Goal: Task Accomplishment & Management: Manage account settings

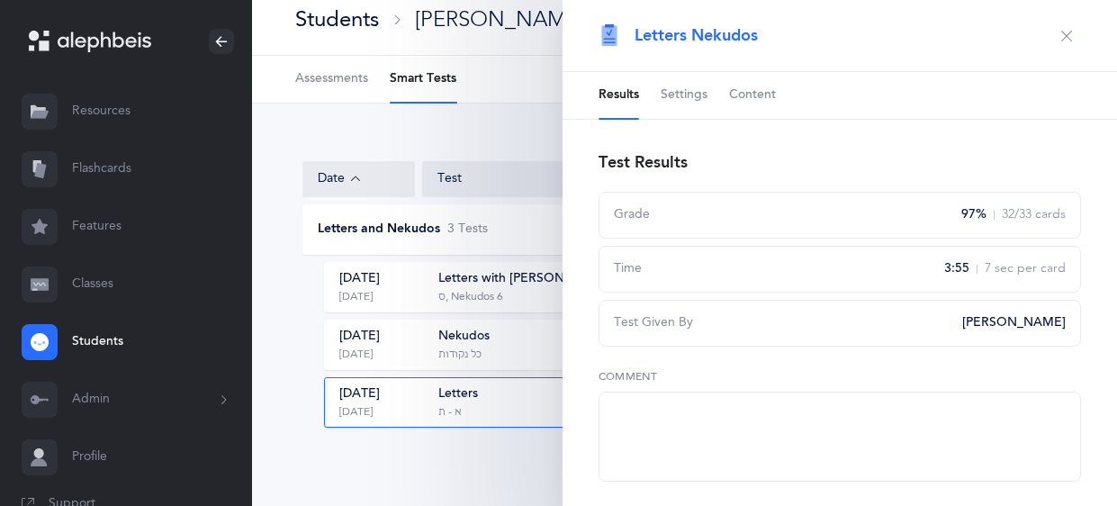
scroll to position [16, 0]
click at [1074, 30] on button "button" at bounding box center [1066, 36] width 29 height 29
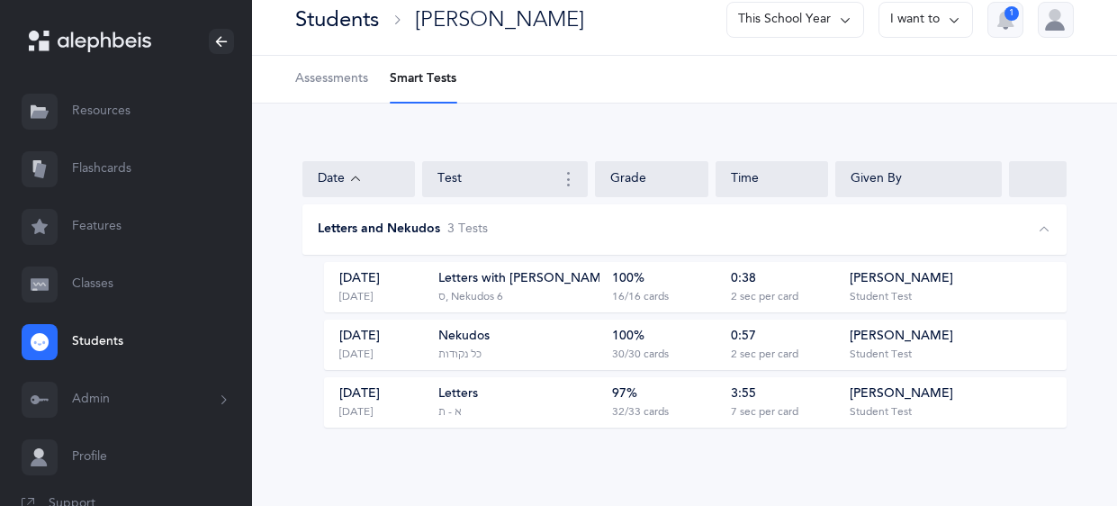
click at [119, 283] on link "Classes" at bounding box center [126, 285] width 252 height 58
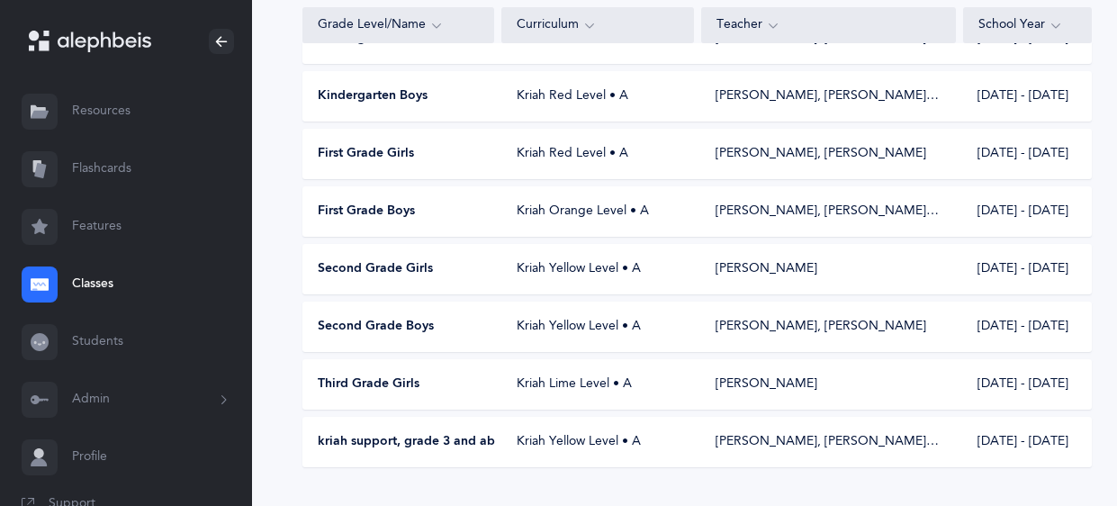
scroll to position [241, 0]
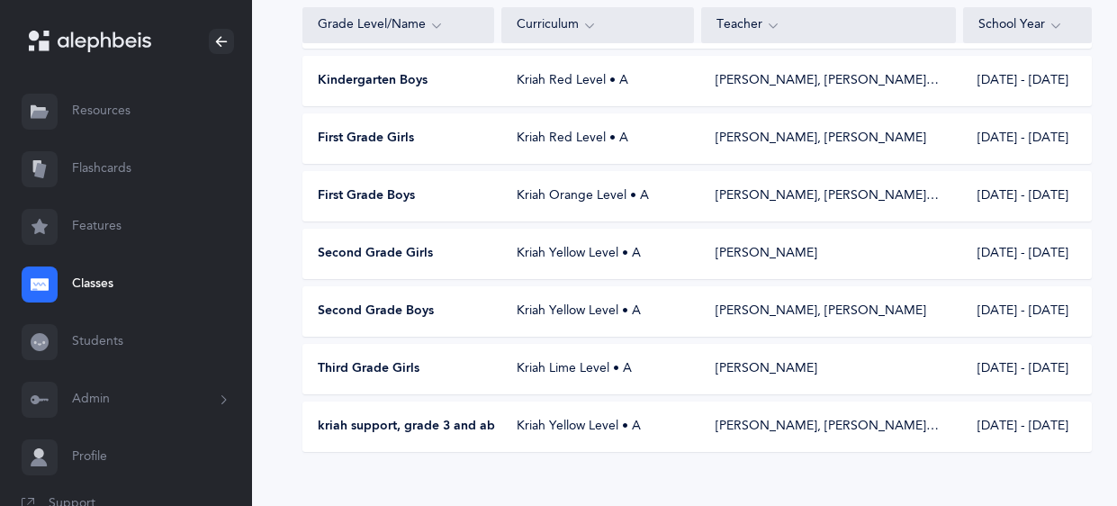
click at [414, 303] on span "Second Grade Boys" at bounding box center [376, 311] width 116 height 18
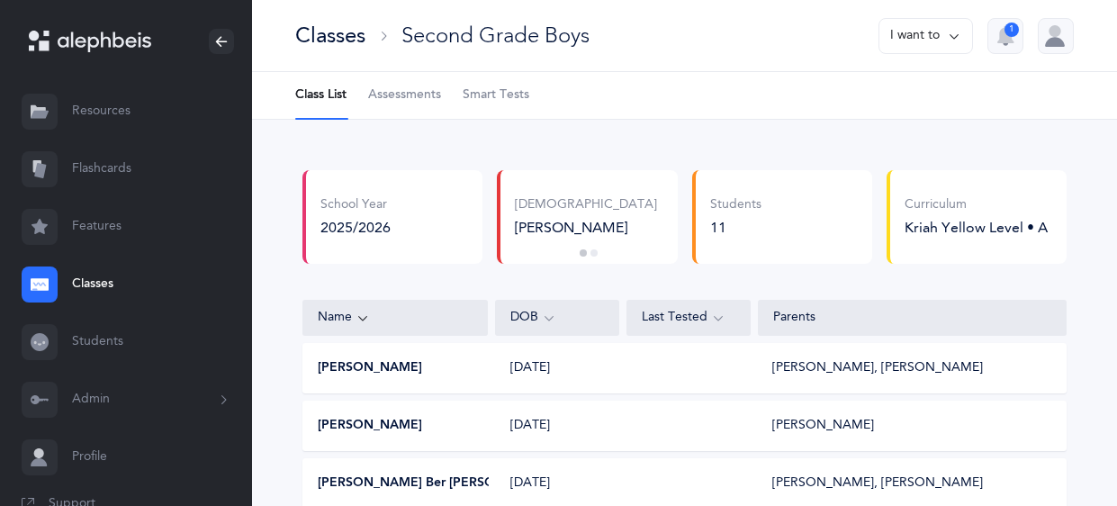
click at [400, 101] on span "Assessments" at bounding box center [404, 95] width 73 height 18
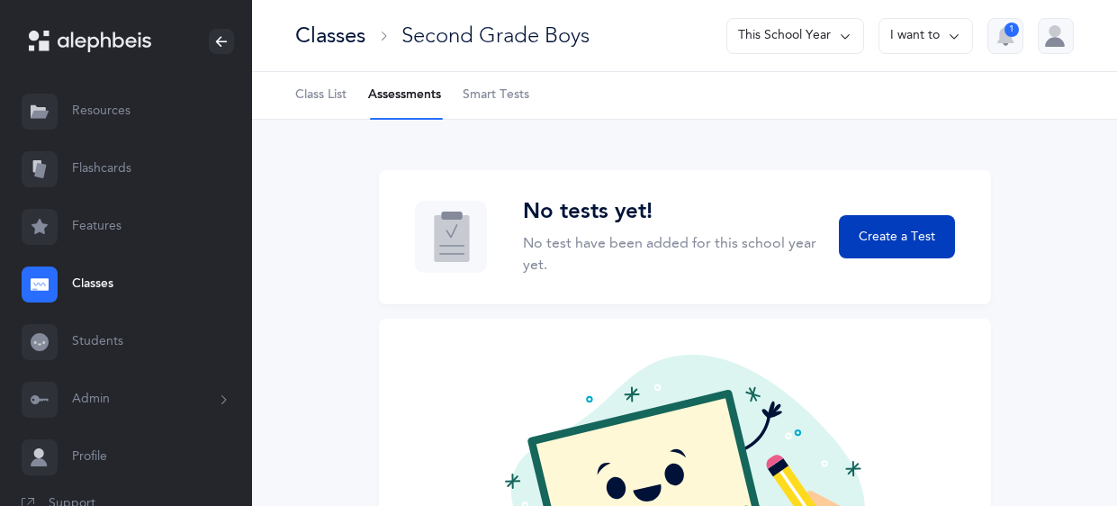
click at [863, 233] on span "Create a Test" at bounding box center [896, 237] width 76 height 19
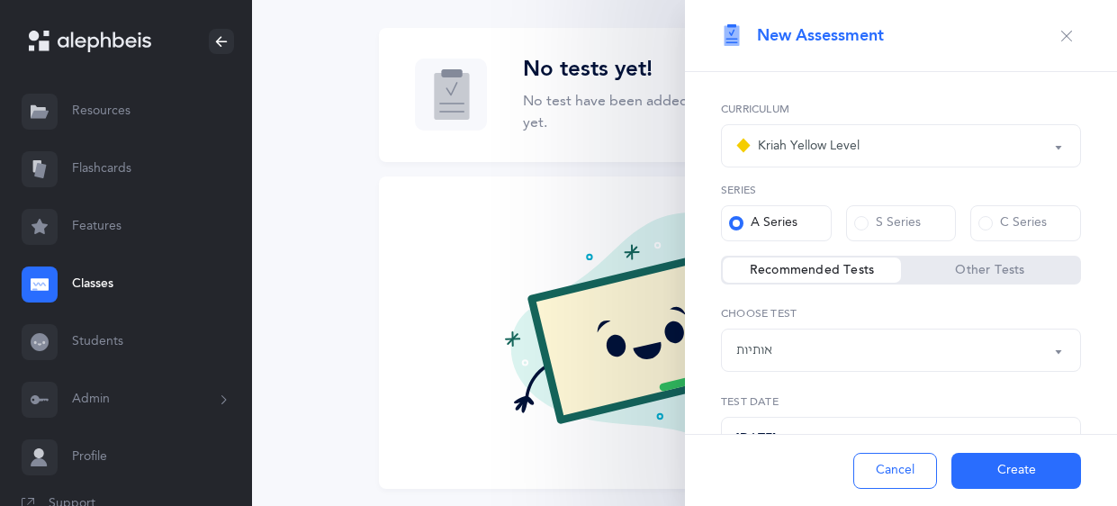
scroll to position [143, 0]
click at [1055, 353] on button "אותיות" at bounding box center [901, 349] width 360 height 43
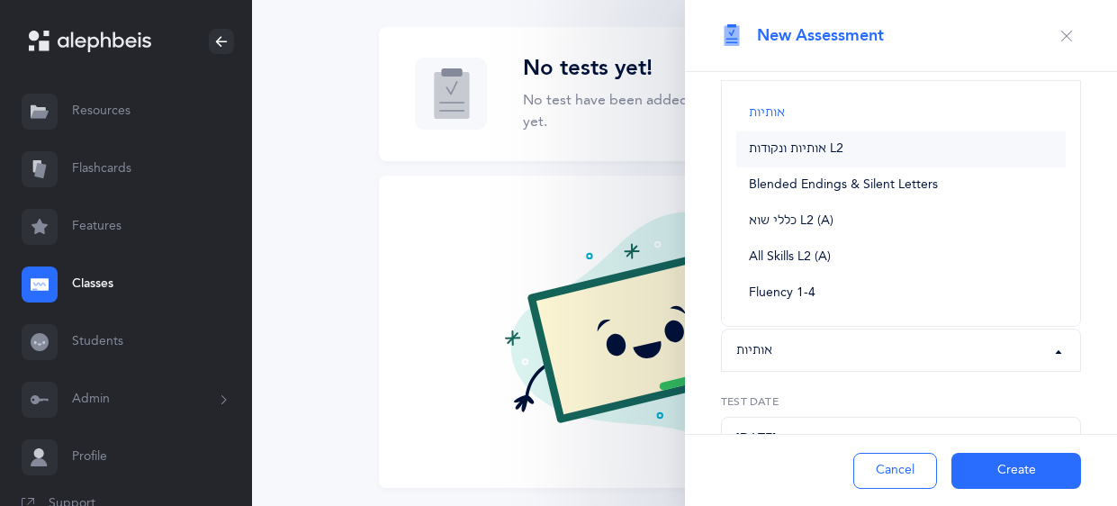
click at [849, 153] on link "אותיות ונקודות L2" at bounding box center [900, 149] width 329 height 36
select select "9"
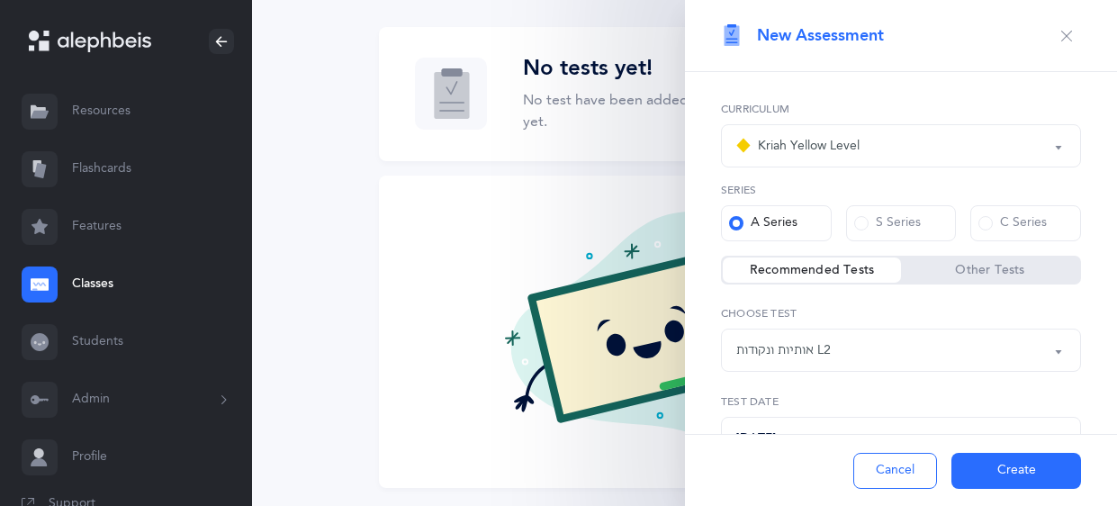
click at [969, 462] on button "Create" at bounding box center [1016, 471] width 130 height 36
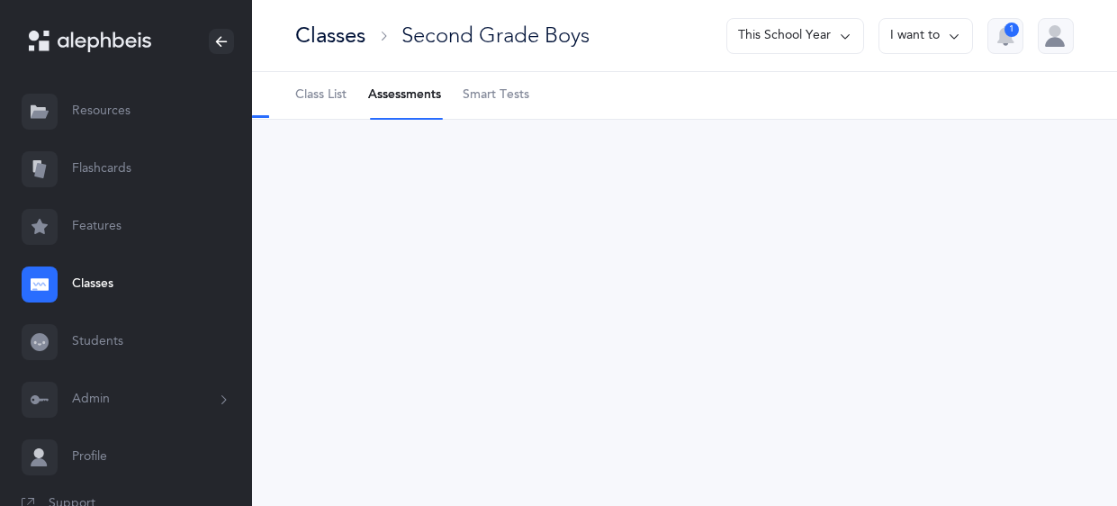
scroll to position [0, 0]
select select "9"
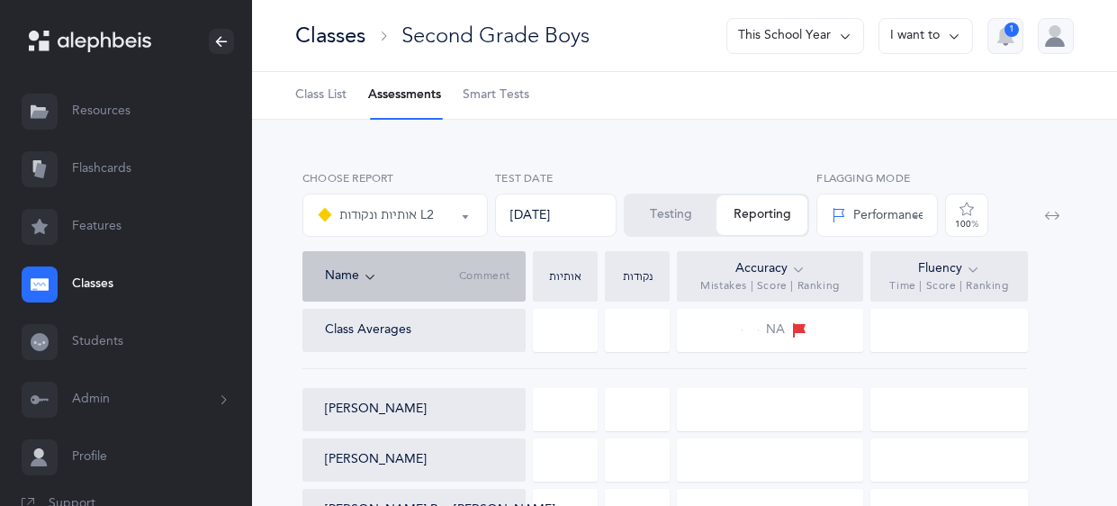
click at [669, 216] on button "Testing" at bounding box center [670, 215] width 91 height 40
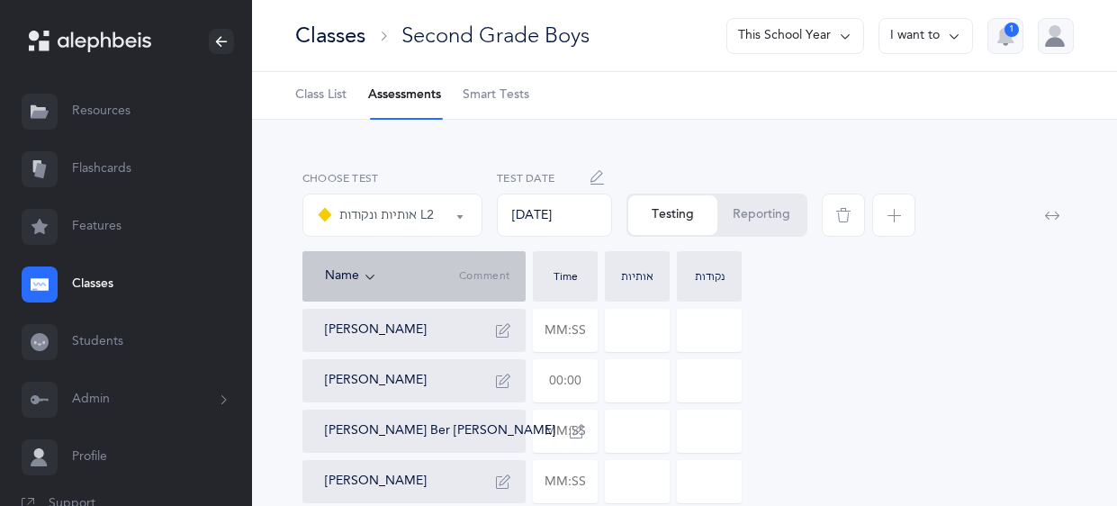
click at [587, 376] on input "text" at bounding box center [565, 380] width 63 height 41
click at [644, 382] on input at bounding box center [637, 380] width 63 height 41
type input "00:40"
type input "0"
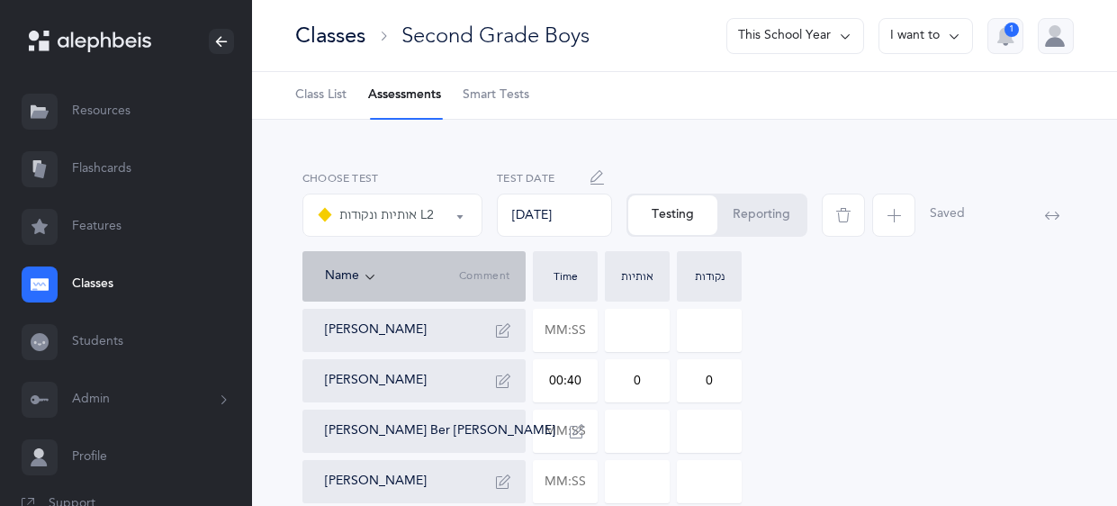
click at [644, 382] on input "0" at bounding box center [637, 380] width 63 height 41
click at [585, 427] on input "text" at bounding box center [565, 430] width 63 height 41
click at [652, 431] on input at bounding box center [637, 430] width 63 height 41
type input "00:43"
type input "0"
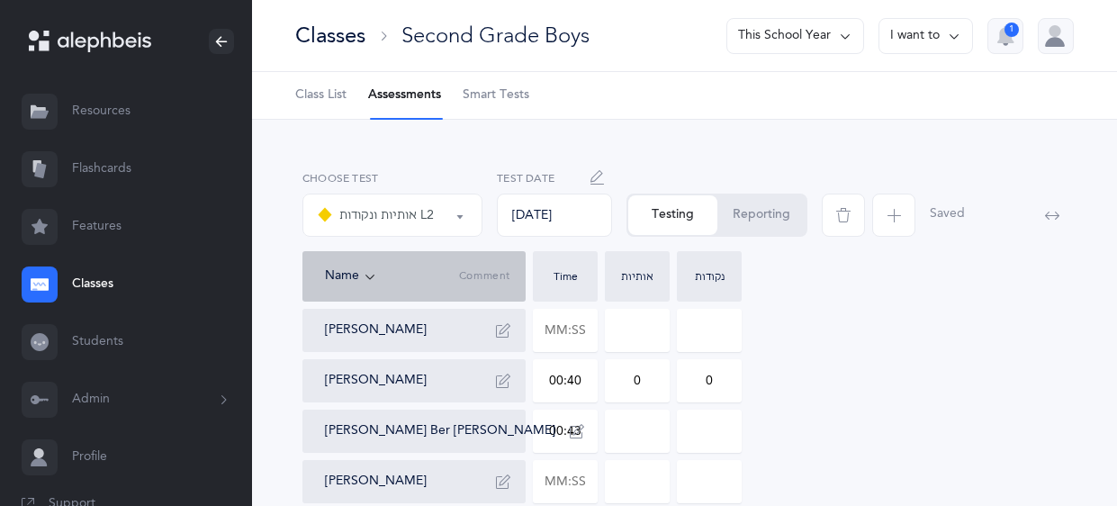
type input "0"
type input "02"
click at [714, 430] on input "0" at bounding box center [709, 430] width 63 height 41
type input "02"
click at [570, 434] on icon "button" at bounding box center [577, 431] width 14 height 14
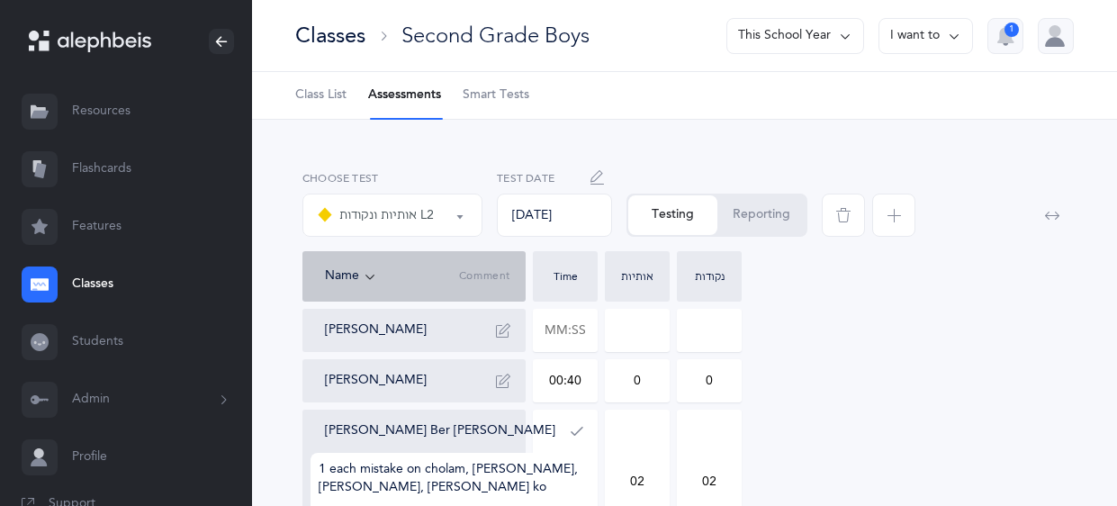
type textarea "1 each mistake on cholam, komatz, shin, Langer kof"
click at [570, 425] on icon "button" at bounding box center [577, 431] width 14 height 14
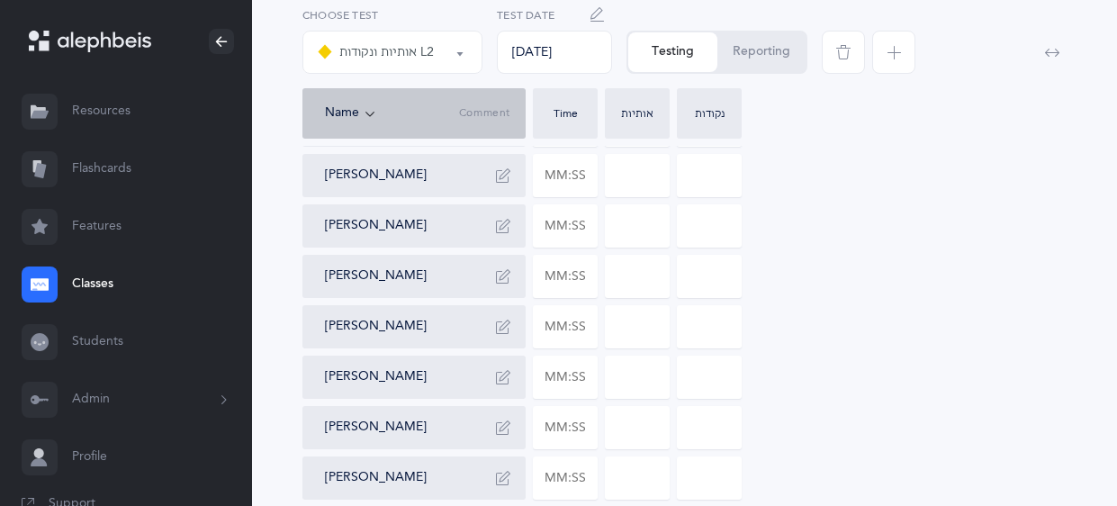
scroll to position [310, 0]
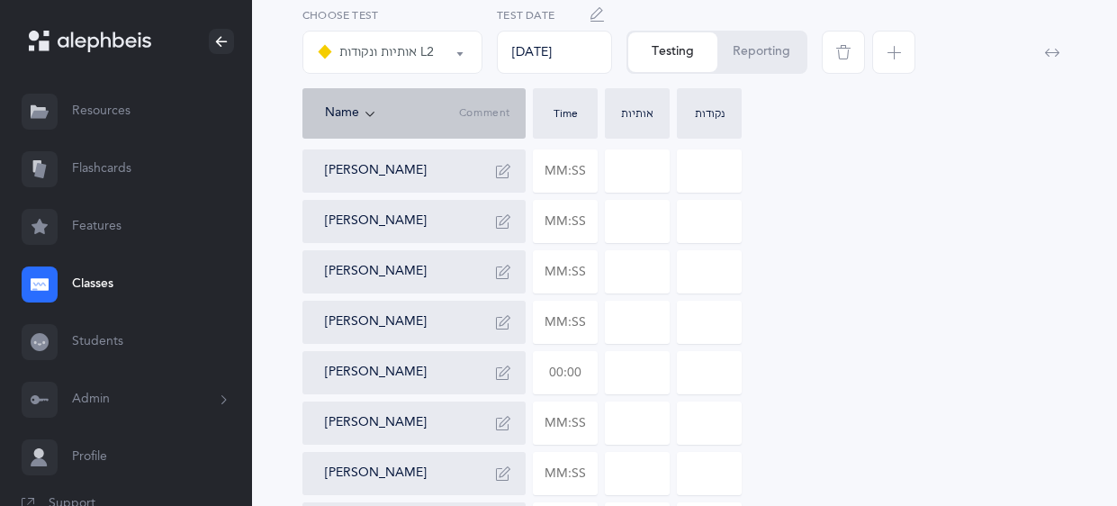
click at [578, 372] on input "text" at bounding box center [565, 372] width 63 height 41
click at [860, 220] on div "Dovber Brennan Meir Chesney 00:40 0 0 Dov Ber Greenberg 00:43 02 02 Mordy Itzin…" at bounding box center [684, 271] width 764 height 547
type input "00:31"
type input "0"
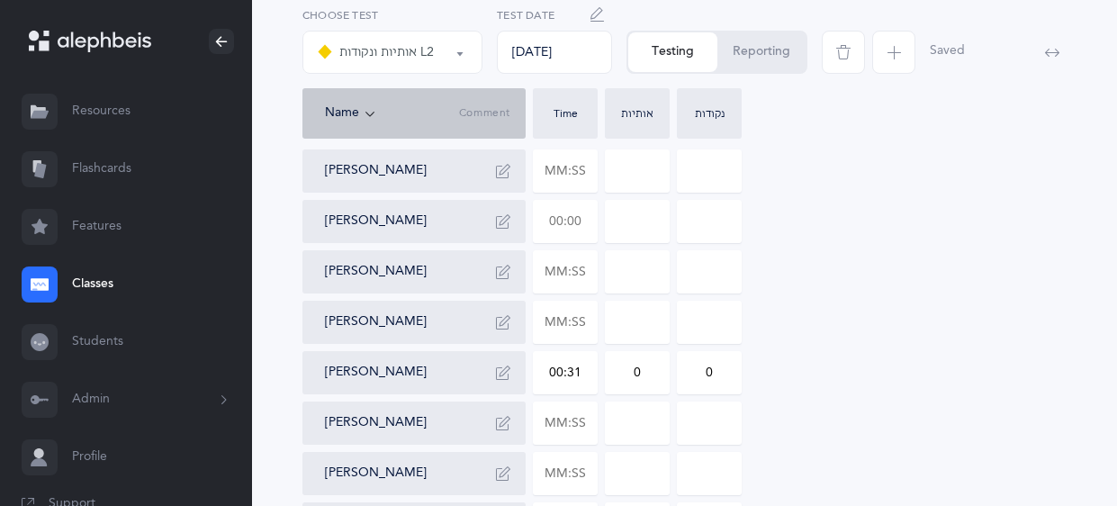
click at [578, 225] on input "text" at bounding box center [565, 221] width 63 height 41
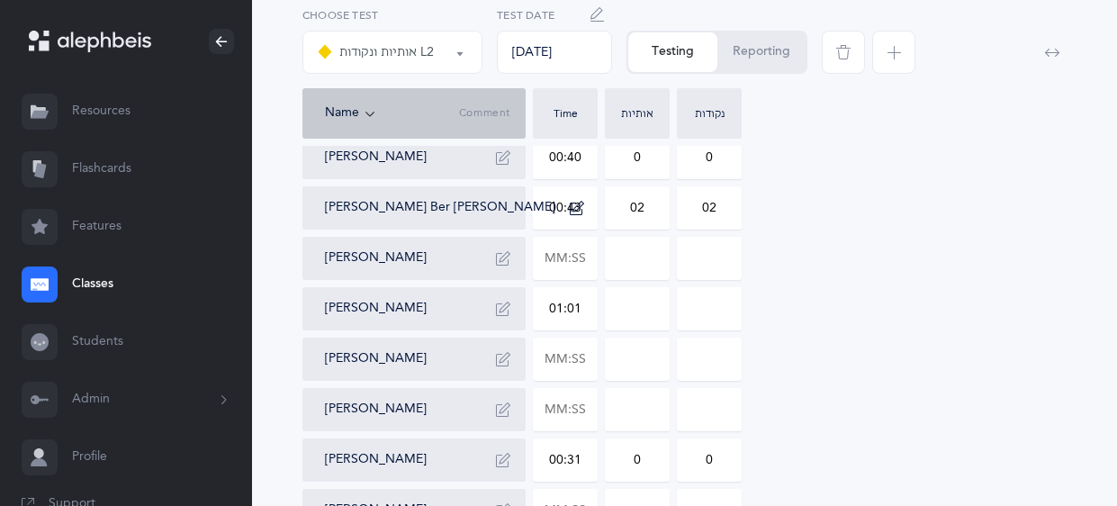
scroll to position [217, 0]
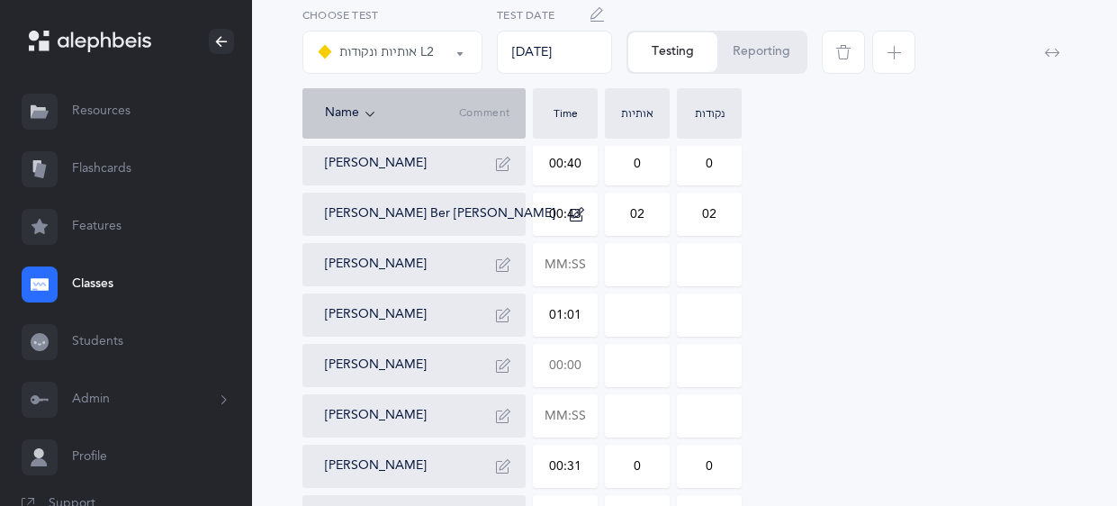
click at [580, 364] on input "text" at bounding box center [565, 365] width 63 height 41
type input "01:01"
type input "0"
type input "00:38"
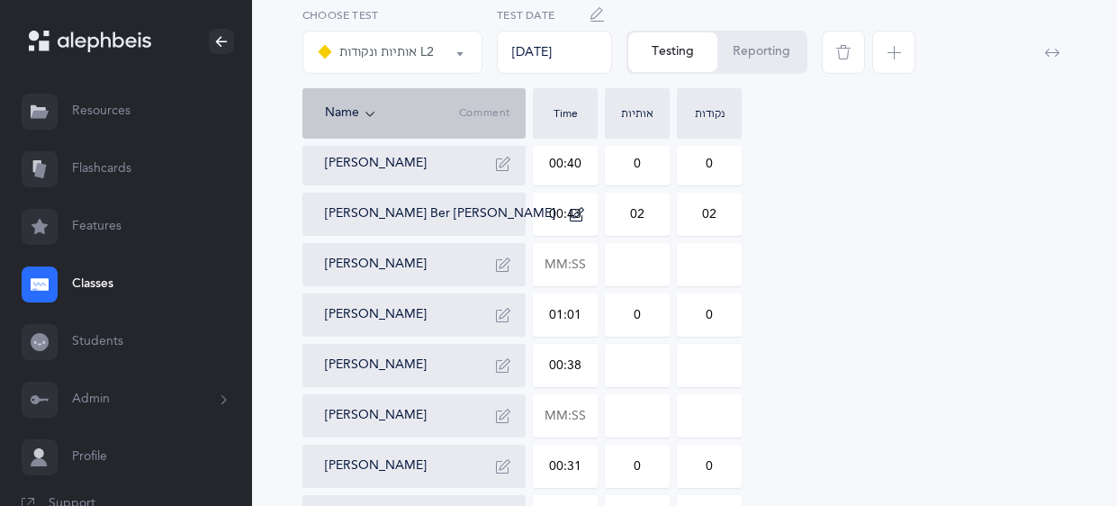
type input "0"
click at [845, 177] on div "Dovber Brennan Meir Chesney 00:40 0 0 Dov Ber Greenberg 00:43 02 02 Mordy Itzin…" at bounding box center [684, 365] width 764 height 547
click at [583, 257] on input "text" at bounding box center [565, 264] width 63 height 41
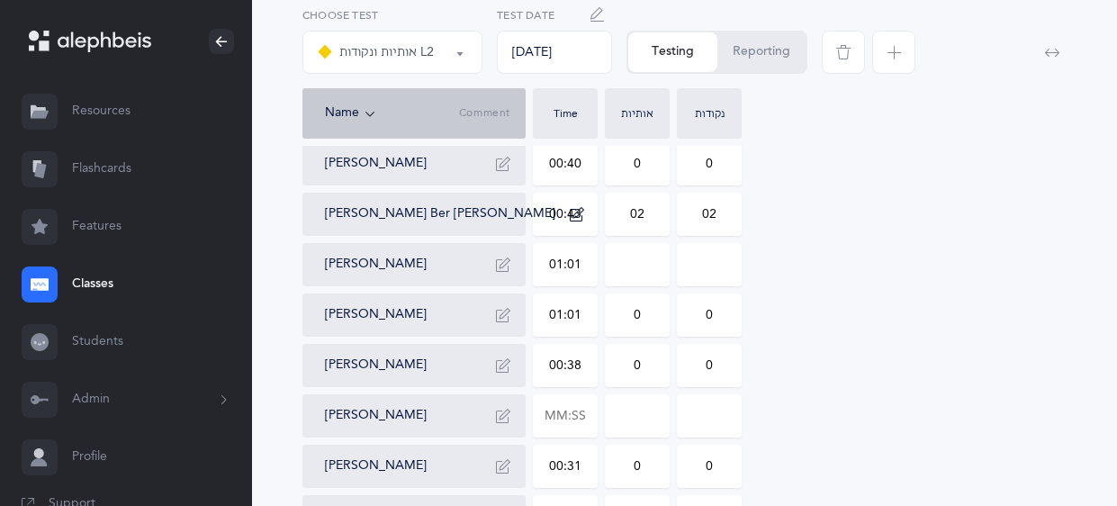
click at [646, 262] on input at bounding box center [637, 264] width 63 height 41
type input "01:01"
type input "0"
type input "03"
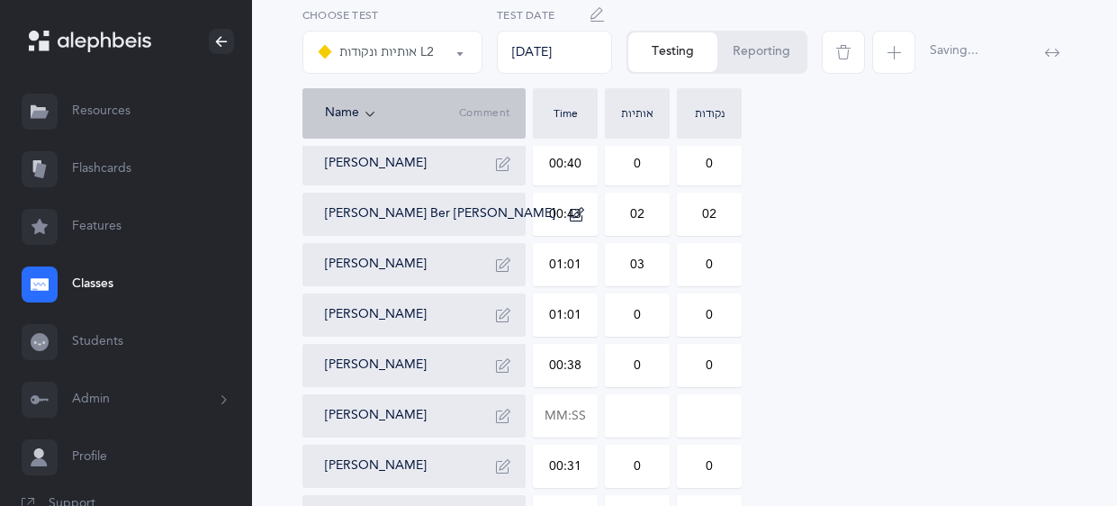
click at [719, 265] on input "0" at bounding box center [709, 264] width 63 height 41
type input "01"
click at [582, 418] on input "text" at bounding box center [565, 415] width 63 height 41
click at [652, 418] on input at bounding box center [637, 415] width 63 height 41
type input "01:11"
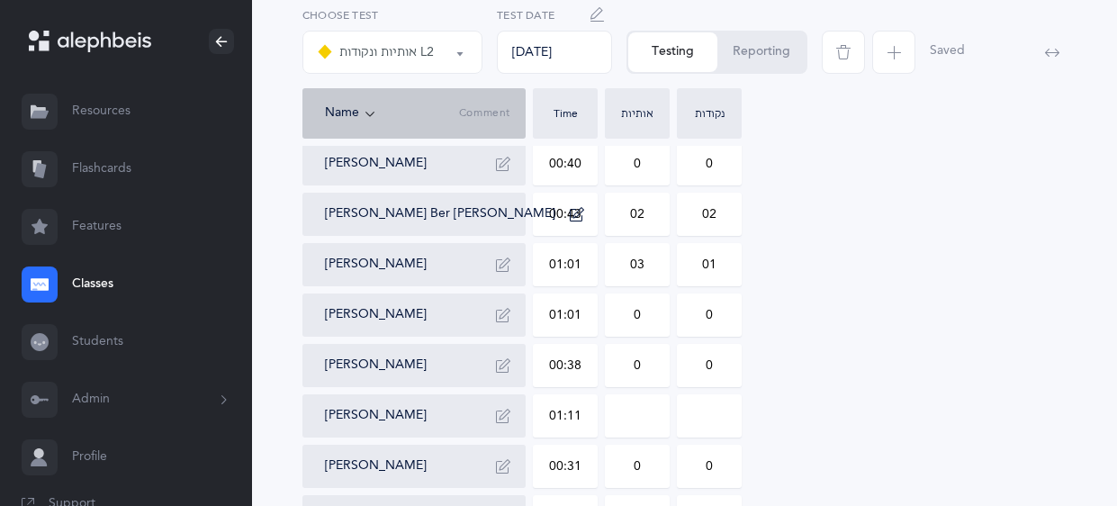
type input "0"
type input "04"
click at [716, 412] on input "0" at bounding box center [709, 415] width 63 height 41
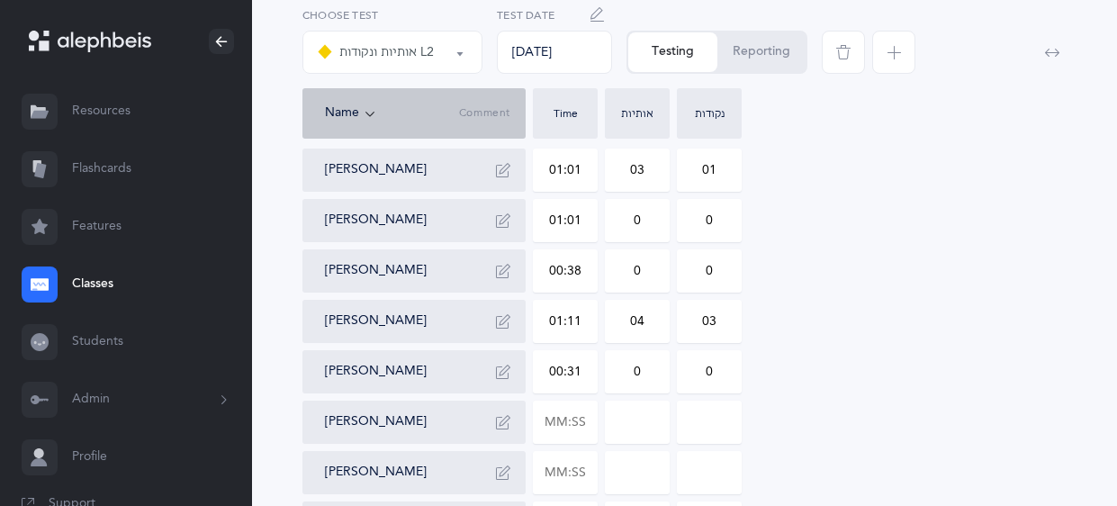
scroll to position [436, 0]
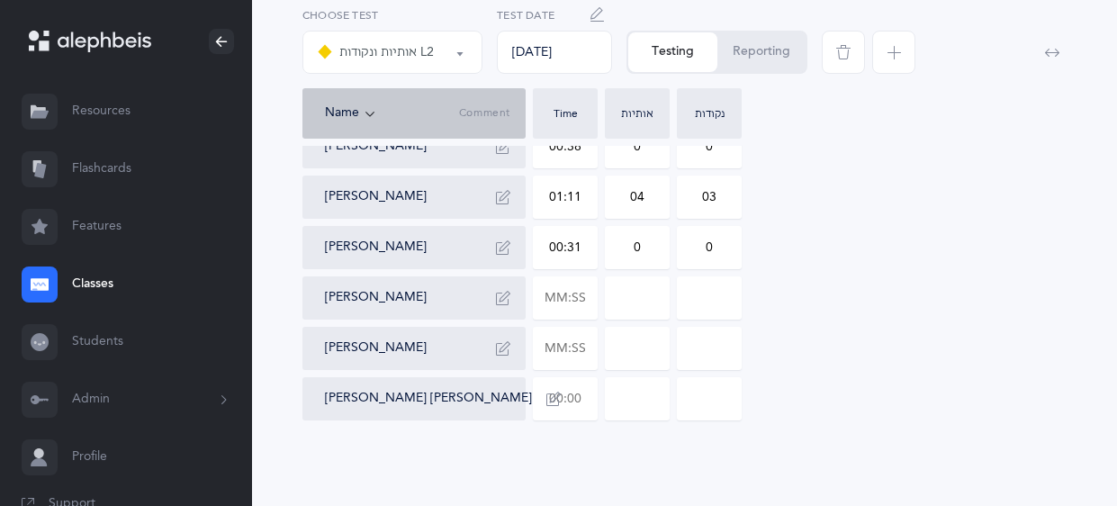
type input "03"
click at [582, 400] on input "text" at bounding box center [565, 398] width 63 height 41
click at [642, 410] on input at bounding box center [637, 398] width 63 height 41
type input "01:08"
type input "0"
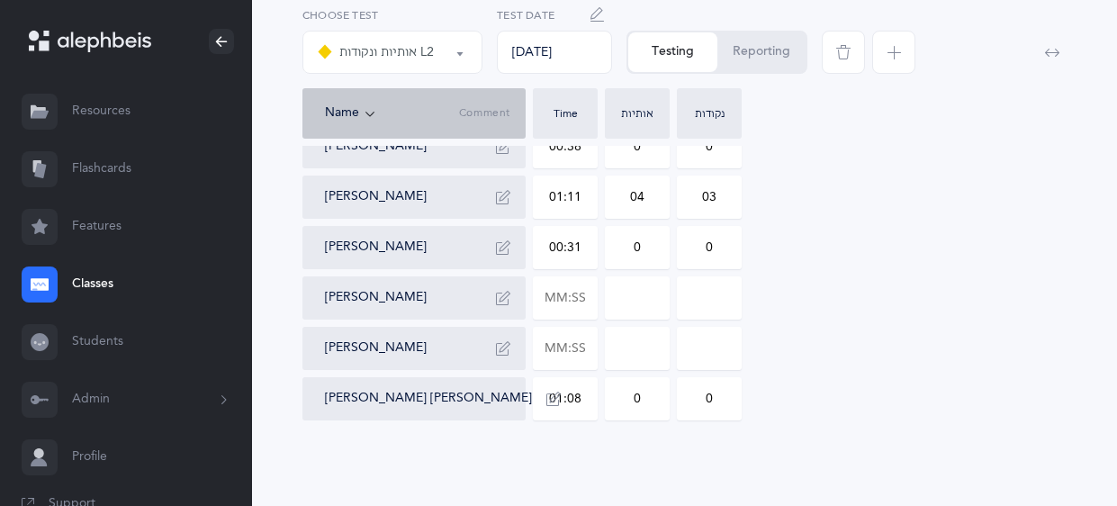
click at [723, 397] on input "0" at bounding box center [709, 398] width 63 height 41
type input "02"
click at [890, 357] on div "Dovber Brennan Meir Chesney 00:40 0 0 Dov Ber Greenberg 00:43 02 02 Mordy Itzin…" at bounding box center [684, 146] width 764 height 547
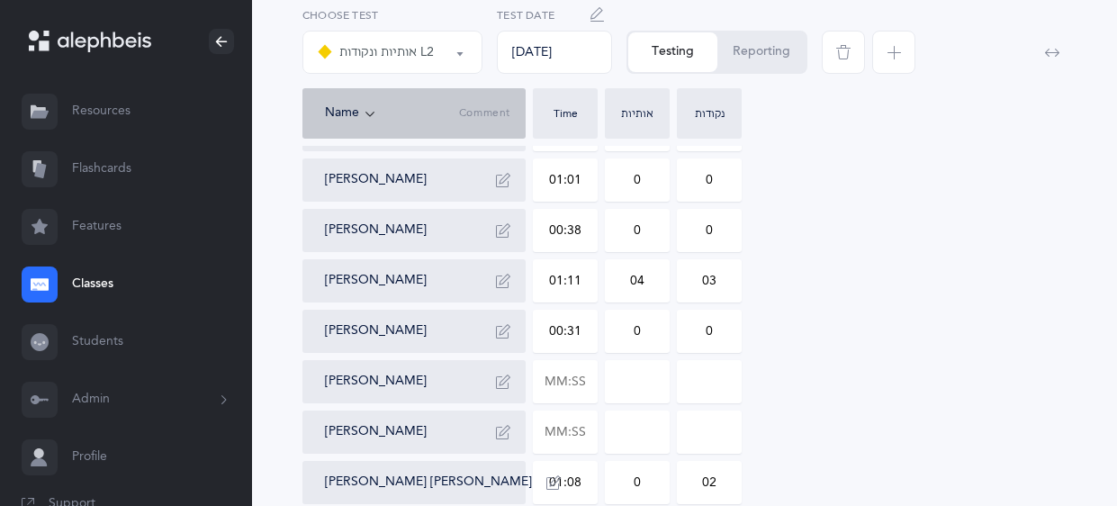
scroll to position [0, 0]
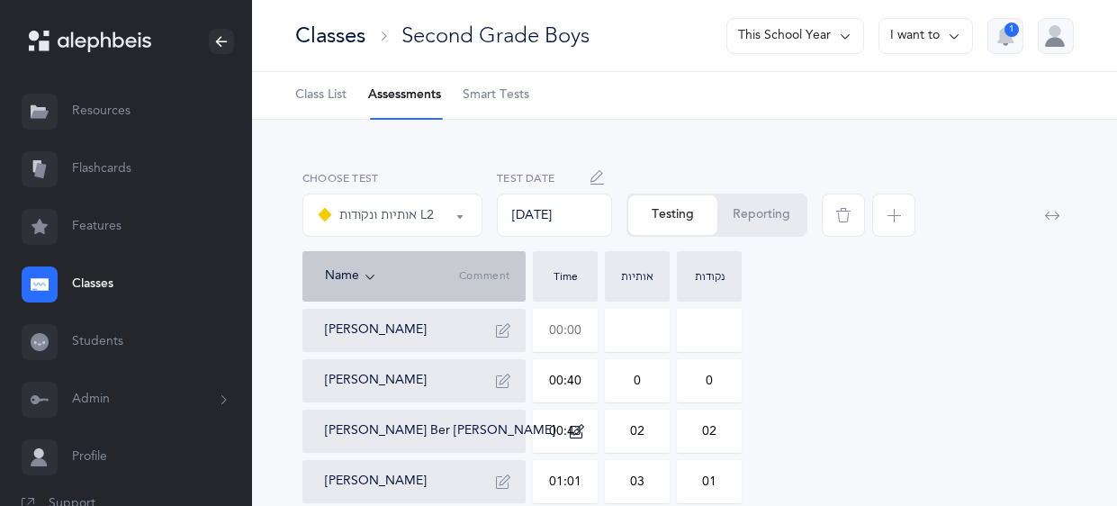
click at [582, 329] on input "text" at bounding box center [565, 330] width 63 height 41
type input "00:39"
type input "0"
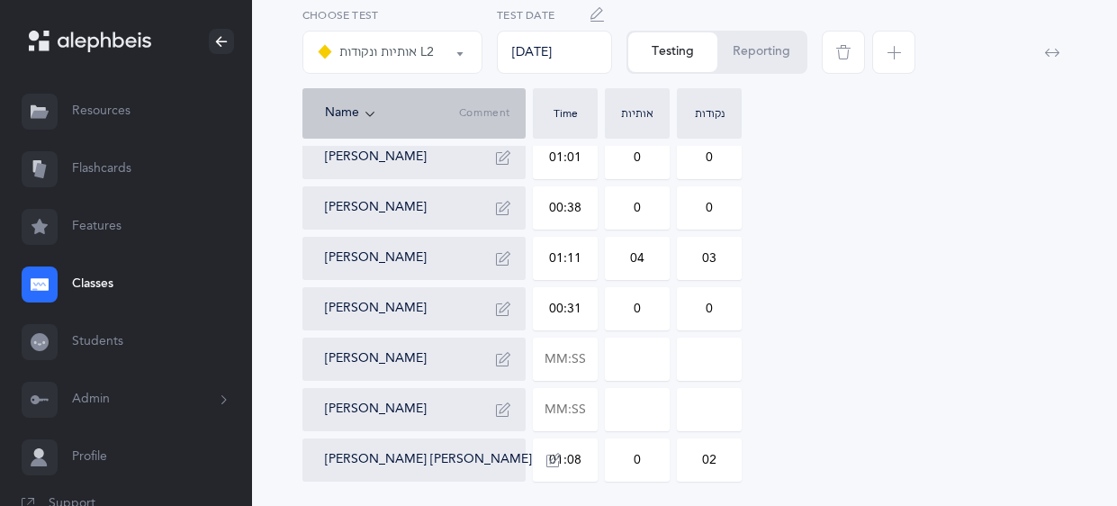
scroll to position [375, 0]
click at [379, 361] on button "[PERSON_NAME]" at bounding box center [376, 358] width 102 height 18
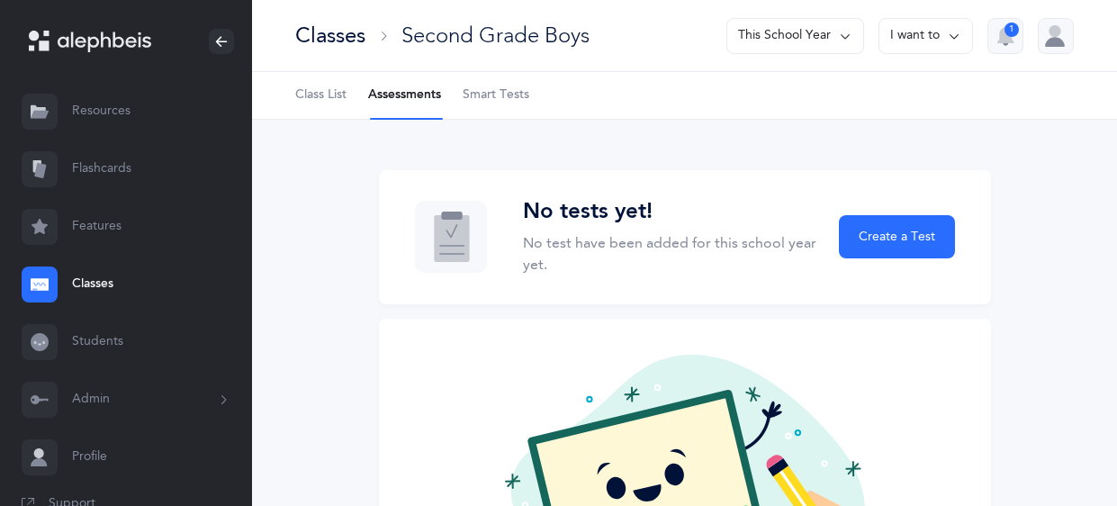
click at [930, 40] on button "I want to" at bounding box center [925, 36] width 94 height 36
click at [912, 89] on button "Edit class" at bounding box center [893, 92] width 129 height 32
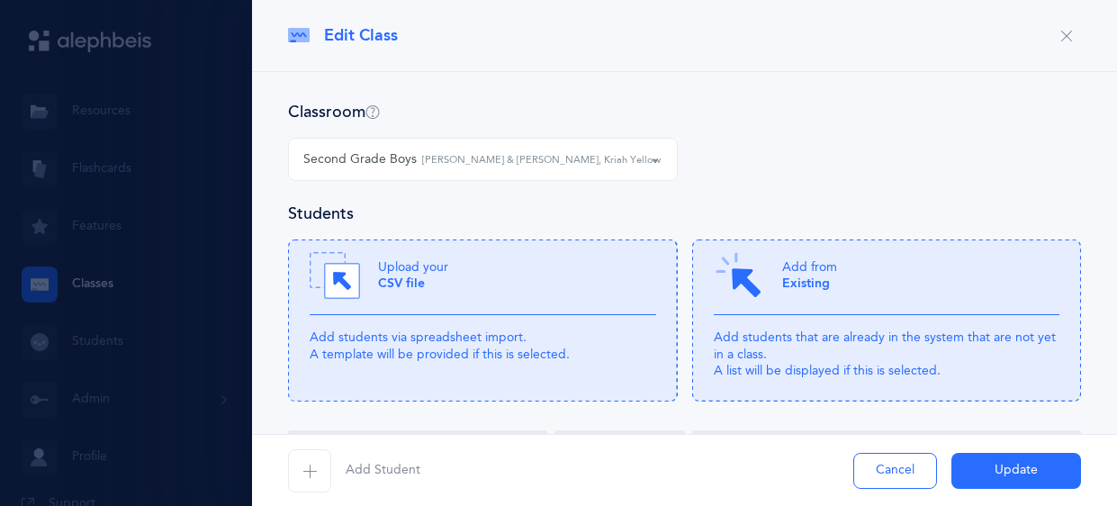
click at [627, 157] on small "[PERSON_NAME] & [PERSON_NAME], Kriah Yellow Level • A" at bounding box center [563, 160] width 283 height 15
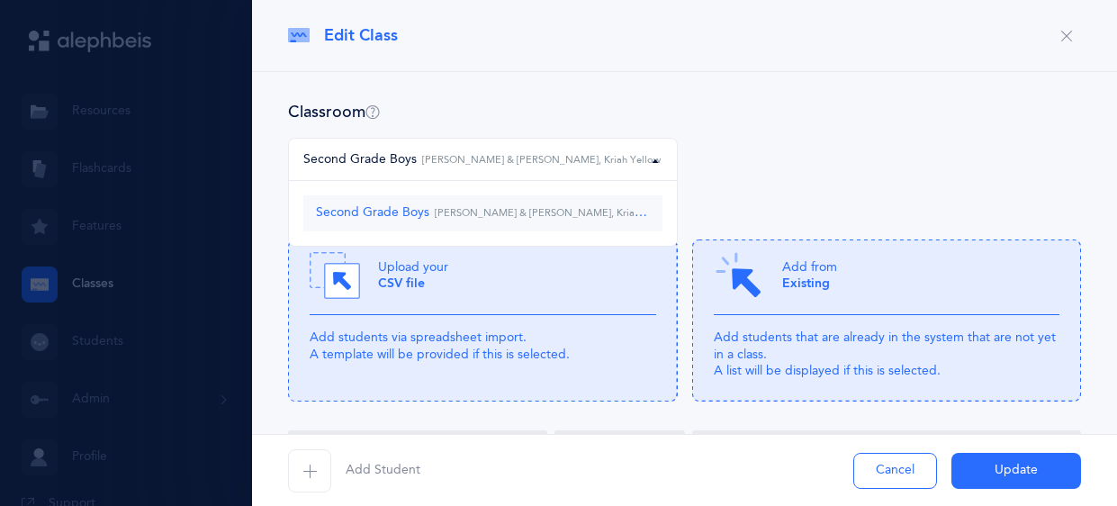
click at [594, 216] on small "[PERSON_NAME] & [PERSON_NAME], Kriah Yellow Level • A" at bounding box center [573, 213] width 288 height 12
select select "546"
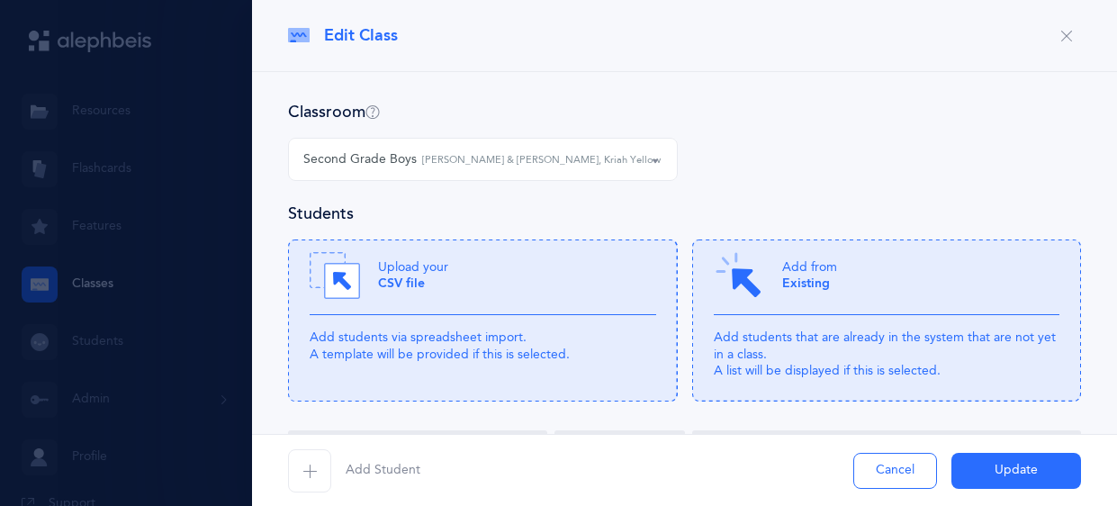
scroll to position [196, 0]
click at [960, 153] on div "Second Grade Boys Second Grade Boys [PERSON_NAME] & [PERSON_NAME], Kriah Yellow…" at bounding box center [684, 170] width 807 height 65
click at [871, 473] on button "Cancel" at bounding box center [895, 471] width 84 height 36
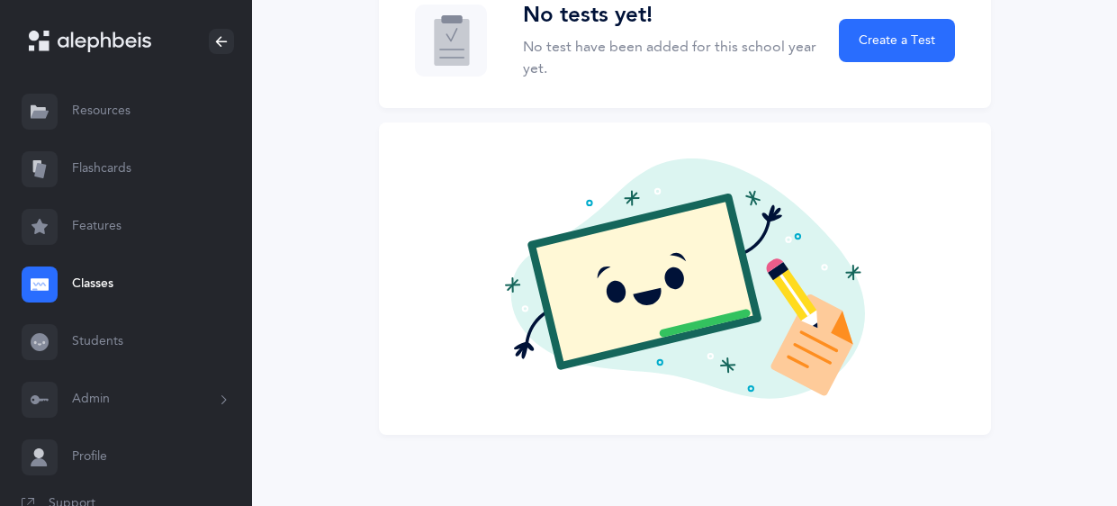
click at [136, 400] on button "Admin" at bounding box center [126, 400] width 252 height 58
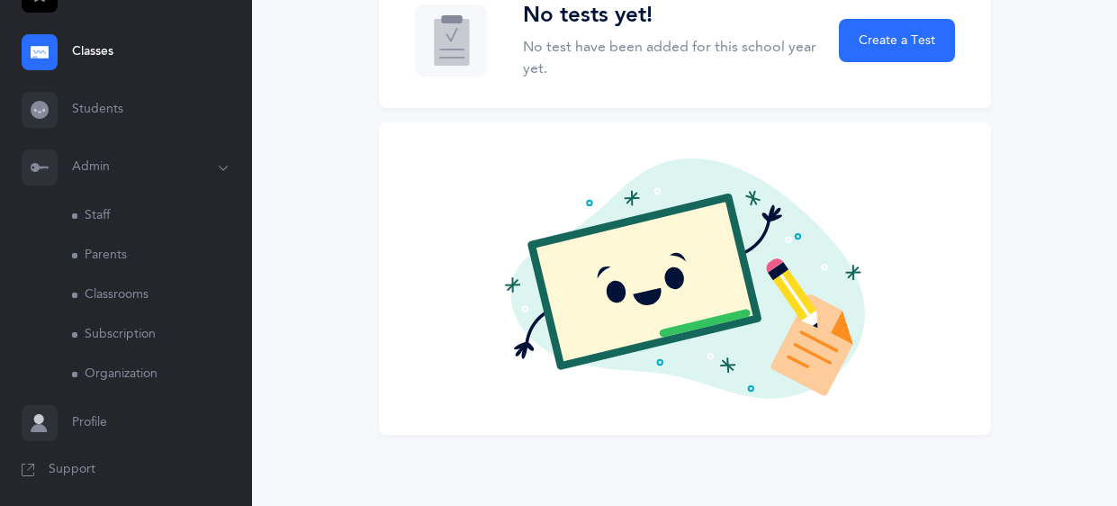
scroll to position [235, 0]
click at [121, 294] on link "Classrooms" at bounding box center [162, 293] width 180 height 40
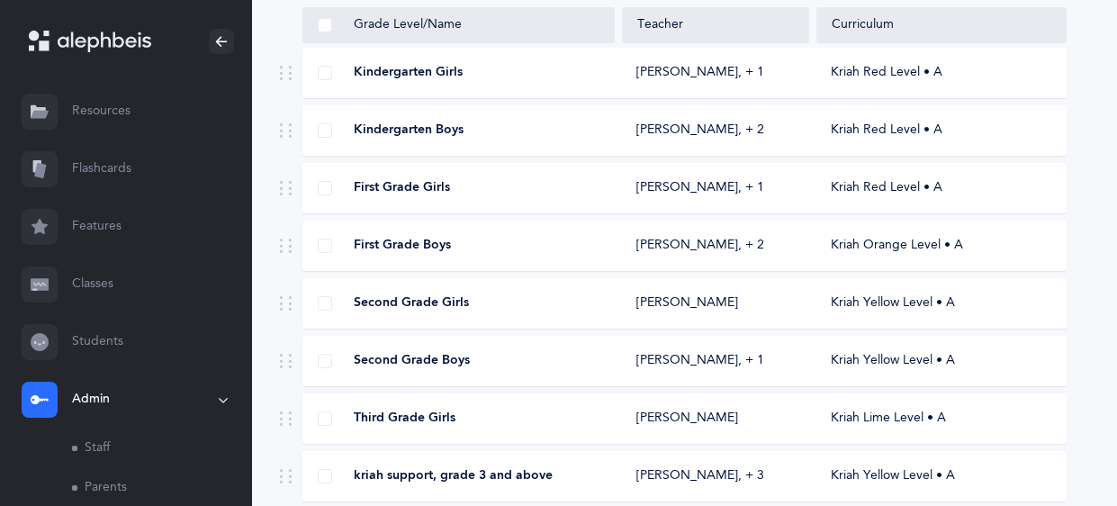
scroll to position [200, 0]
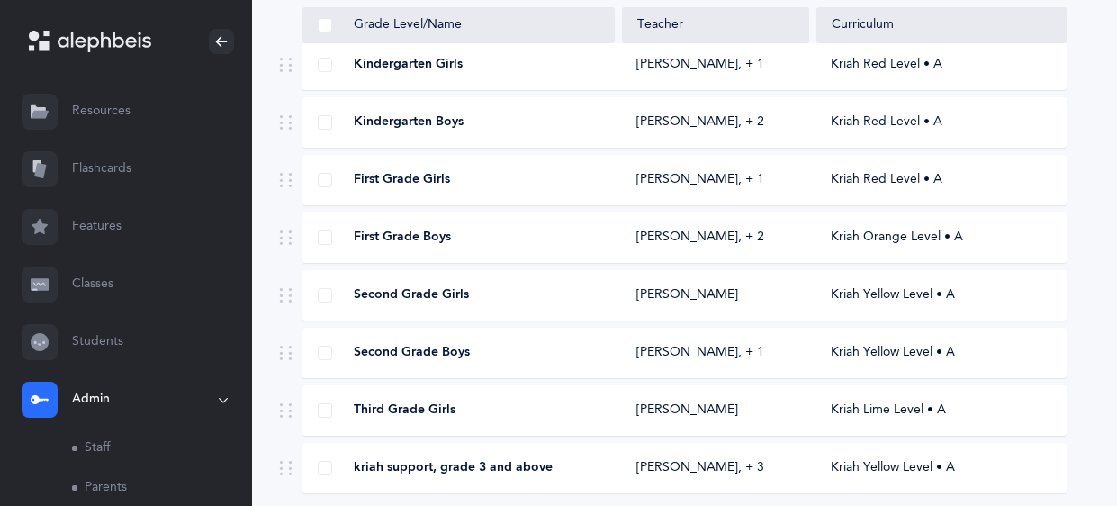
click at [450, 361] on div "Second Grade Boys [PERSON_NAME]‪, + 1‬ Kriah Yellow Level • A" at bounding box center [684, 353] width 764 height 50
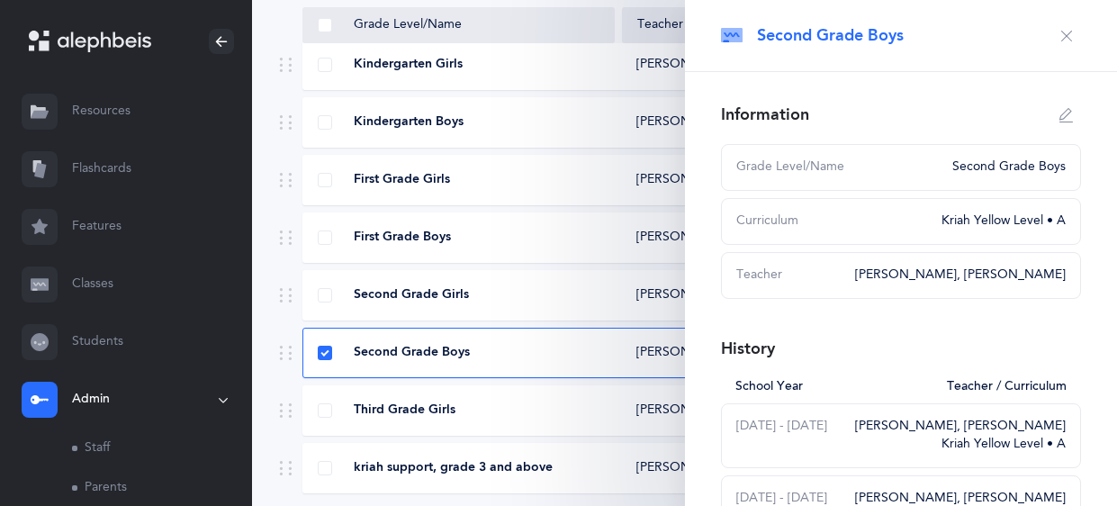
scroll to position [265, 0]
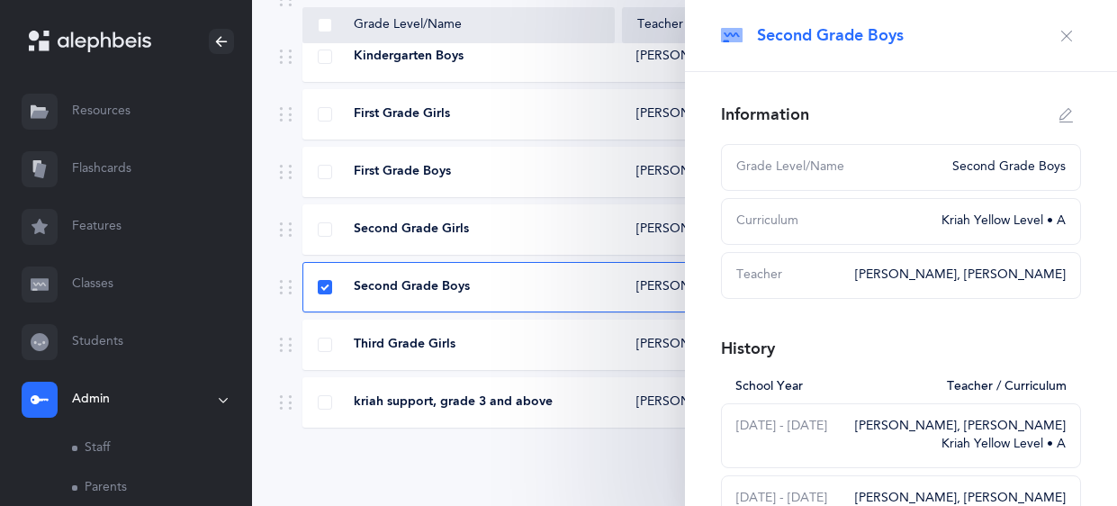
click at [497, 292] on div "Second Grade Boys" at bounding box center [458, 287] width 311 height 18
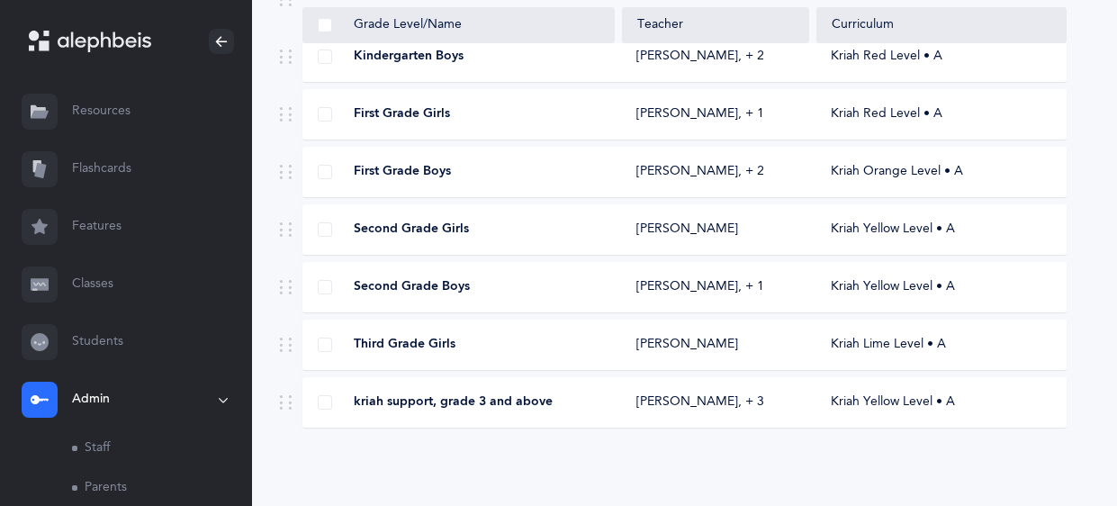
click at [521, 297] on div "Second Grade Boys [PERSON_NAME]‪, + 1‬ Kriah Yellow Level • A" at bounding box center [684, 287] width 764 height 50
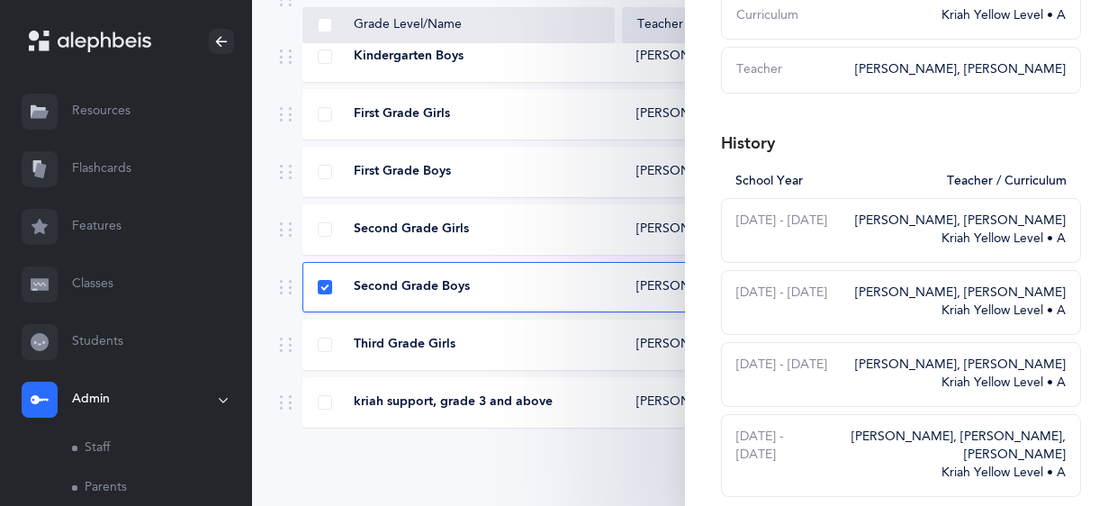
scroll to position [0, 0]
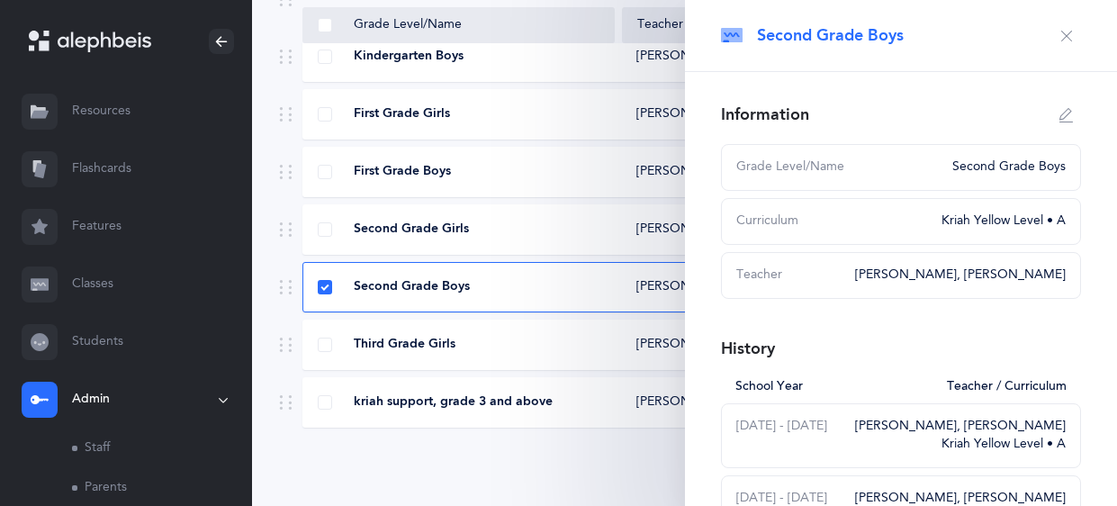
click at [1064, 117] on icon "button" at bounding box center [1066, 115] width 14 height 14
type input "Second Grade Boys"
select select "11"
select select "1237"
select select "1312"
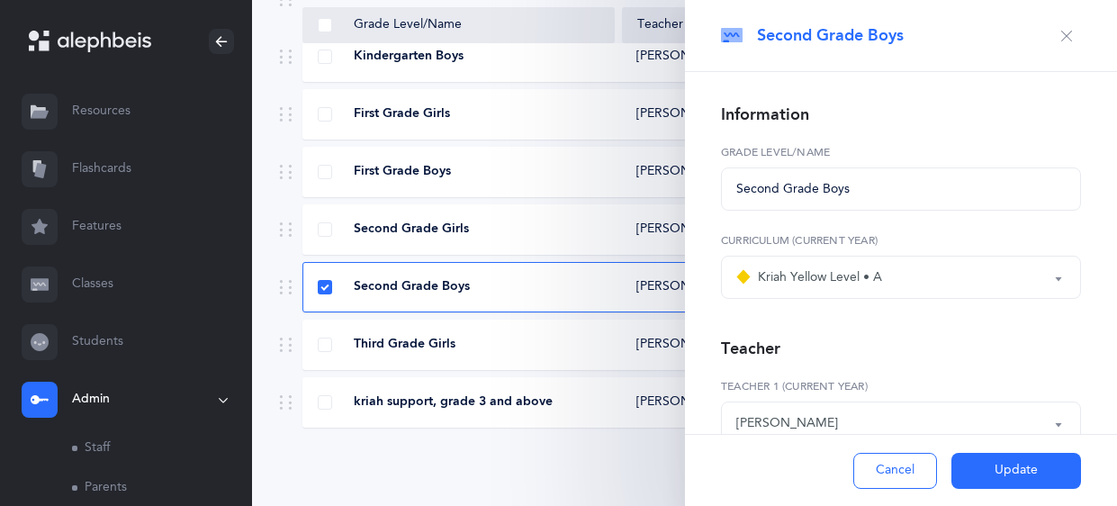
click at [1071, 40] on icon "button" at bounding box center [1066, 36] width 14 height 14
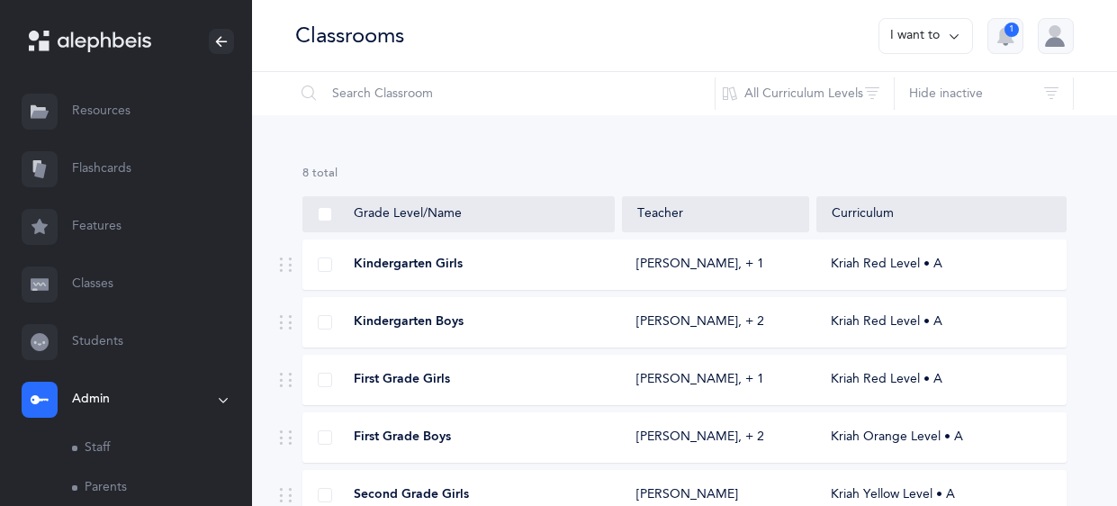
click at [947, 35] on icon at bounding box center [954, 36] width 14 height 20
click at [113, 285] on link "Classes" at bounding box center [126, 285] width 252 height 58
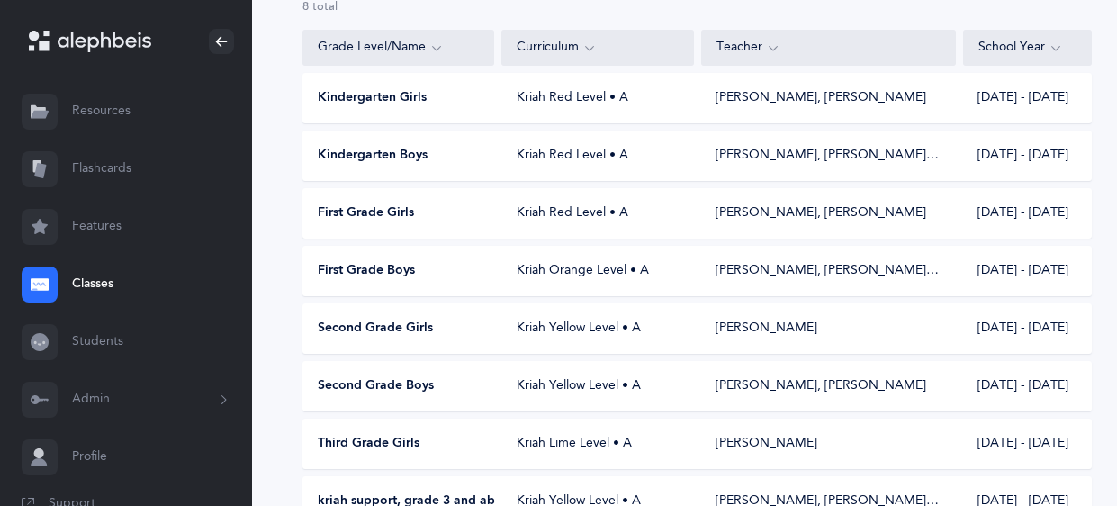
scroll to position [168, 0]
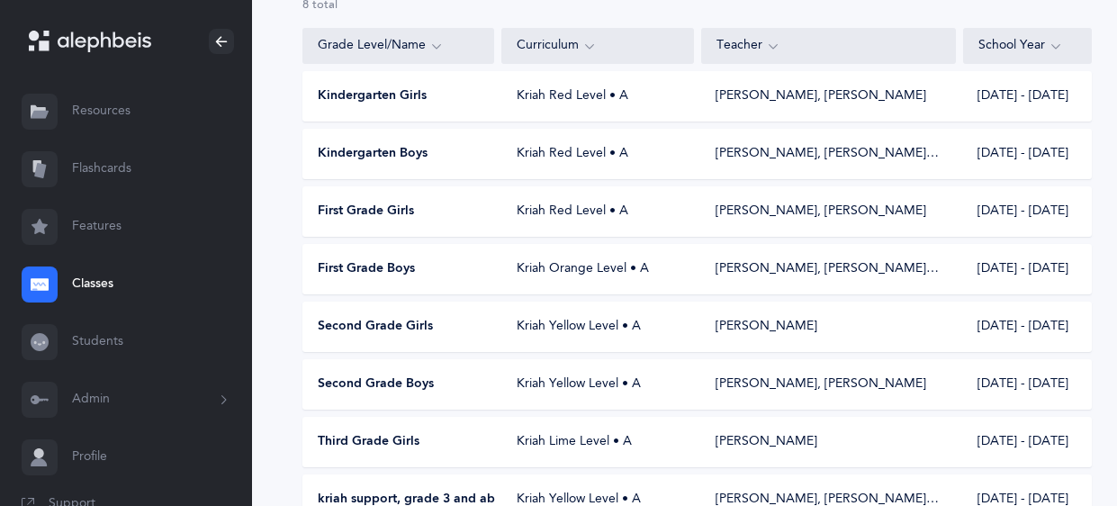
click at [553, 395] on div "Second Grade Boys Kriah Yellow Level • A [PERSON_NAME], [PERSON_NAME] [DATE] - …" at bounding box center [696, 384] width 789 height 50
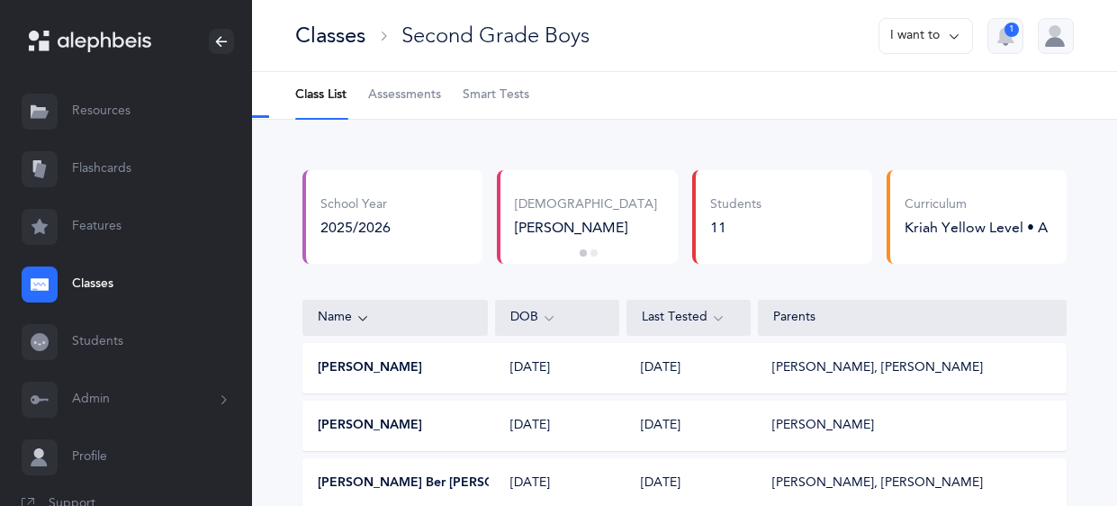
click at [906, 36] on button "I want to" at bounding box center [925, 36] width 94 height 36
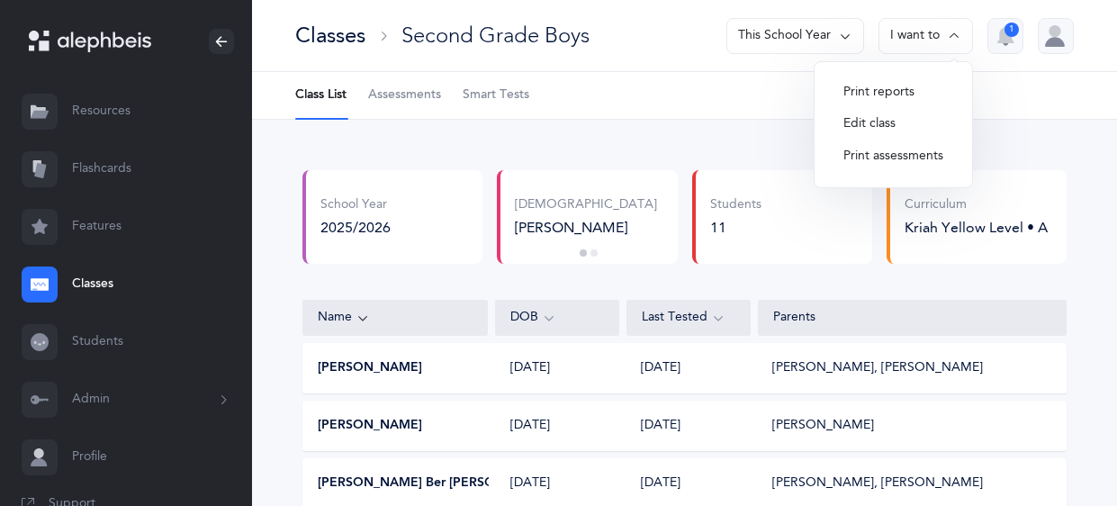
click at [874, 126] on button "Edit class" at bounding box center [893, 124] width 129 height 32
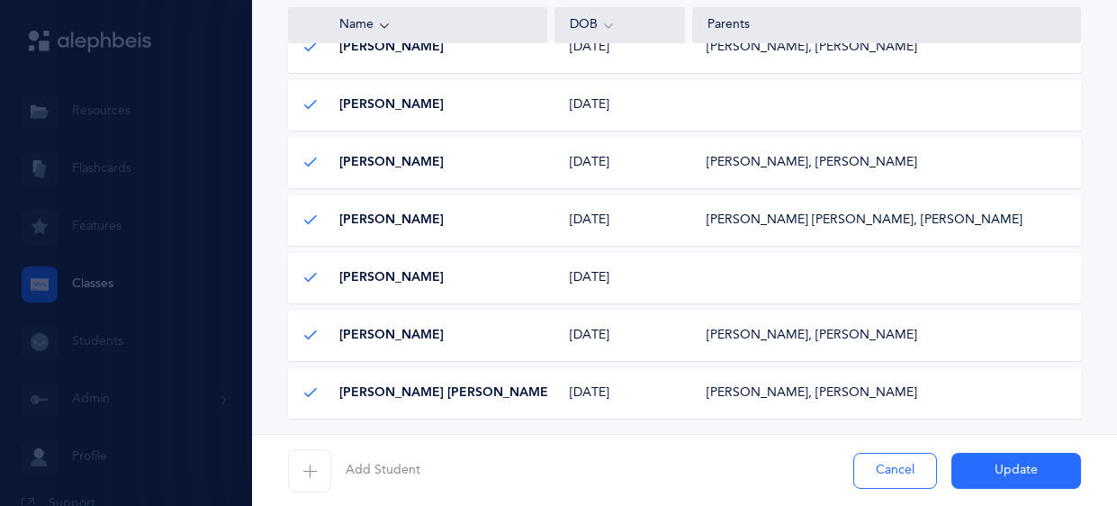
scroll to position [696, 0]
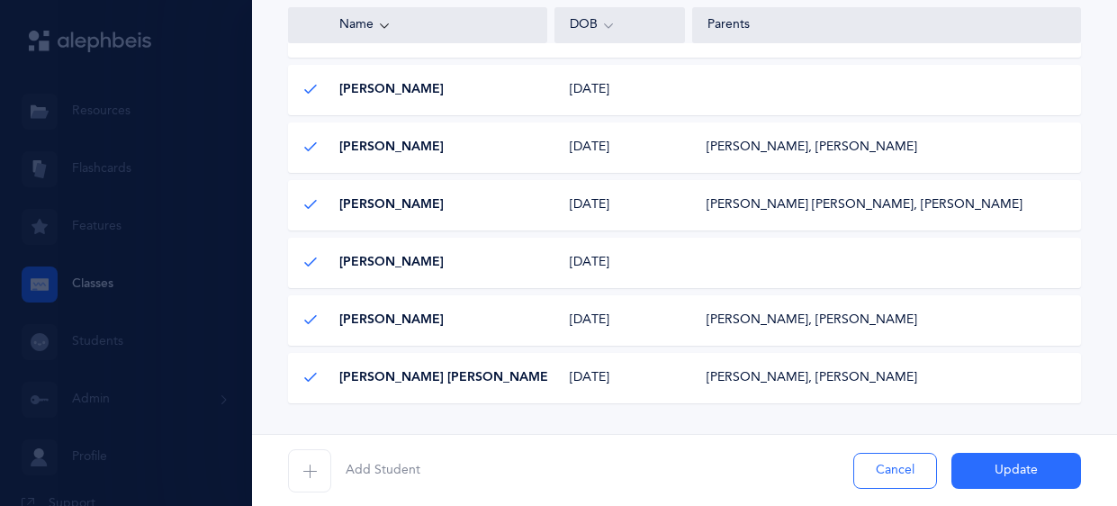
click at [405, 270] on span "[PERSON_NAME]" at bounding box center [391, 263] width 104 height 18
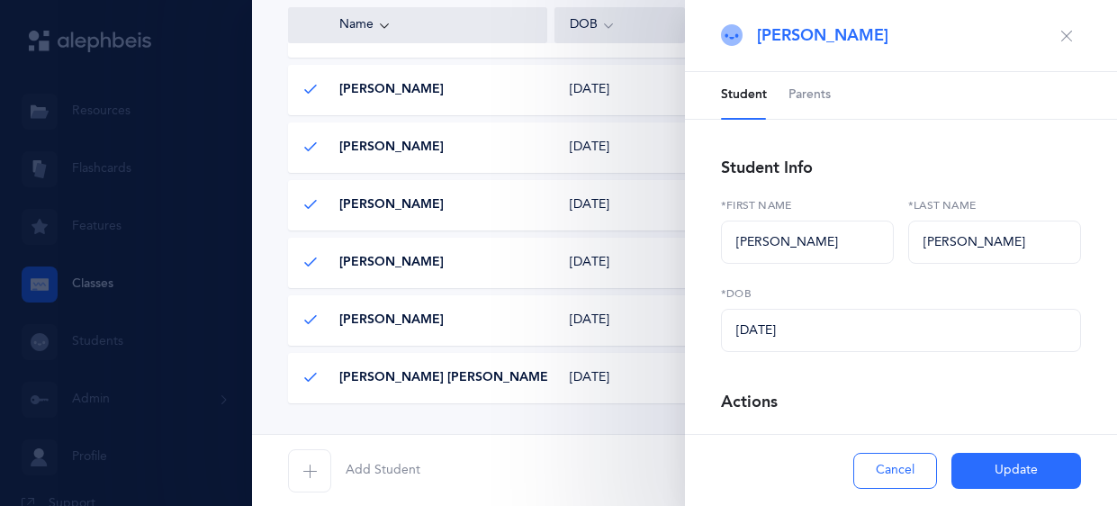
scroll to position [54, 0]
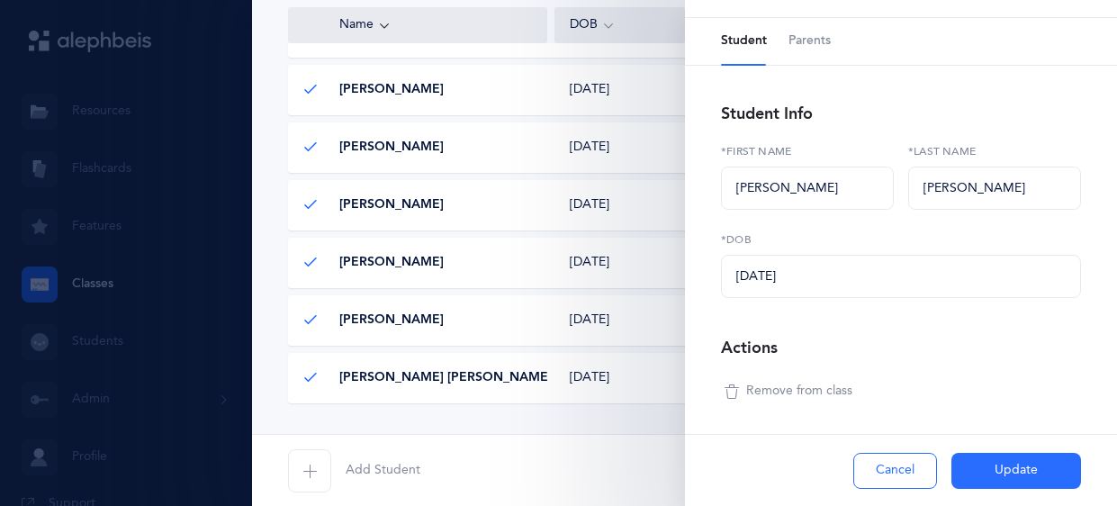
click at [842, 391] on span "Remove from class" at bounding box center [799, 391] width 106 height 18
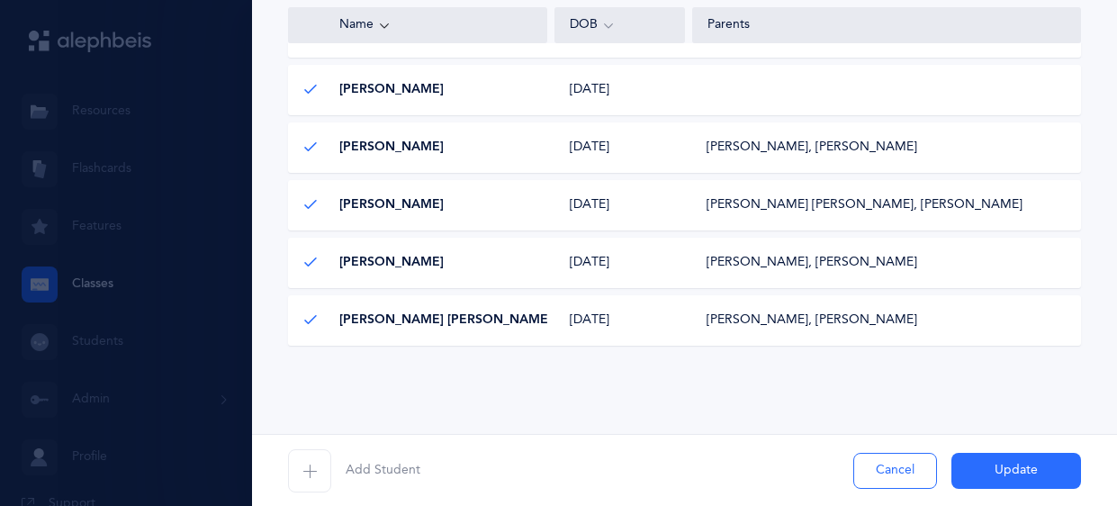
click at [998, 467] on button "Update" at bounding box center [1016, 471] width 130 height 36
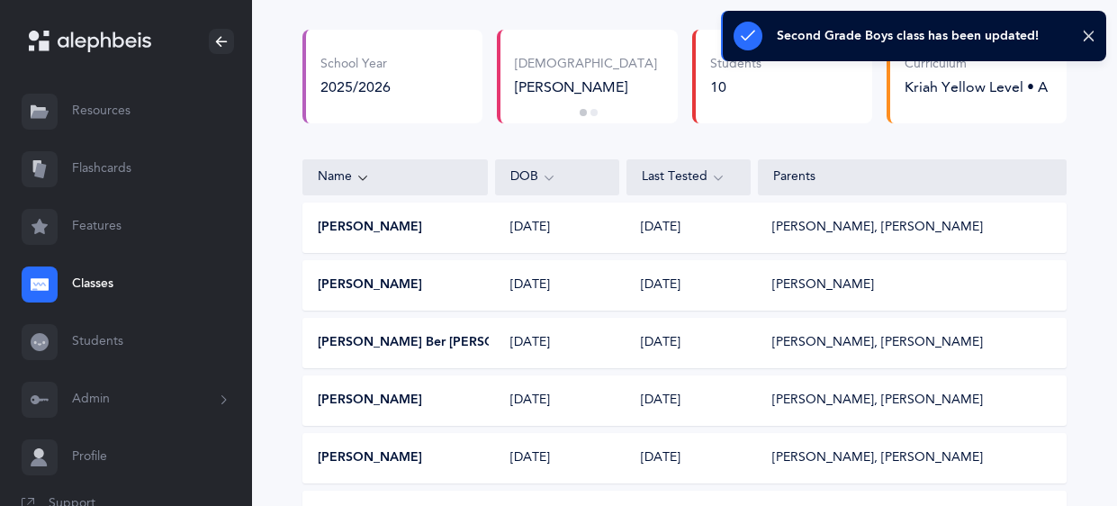
click at [114, 282] on link "Classes" at bounding box center [126, 285] width 252 height 58
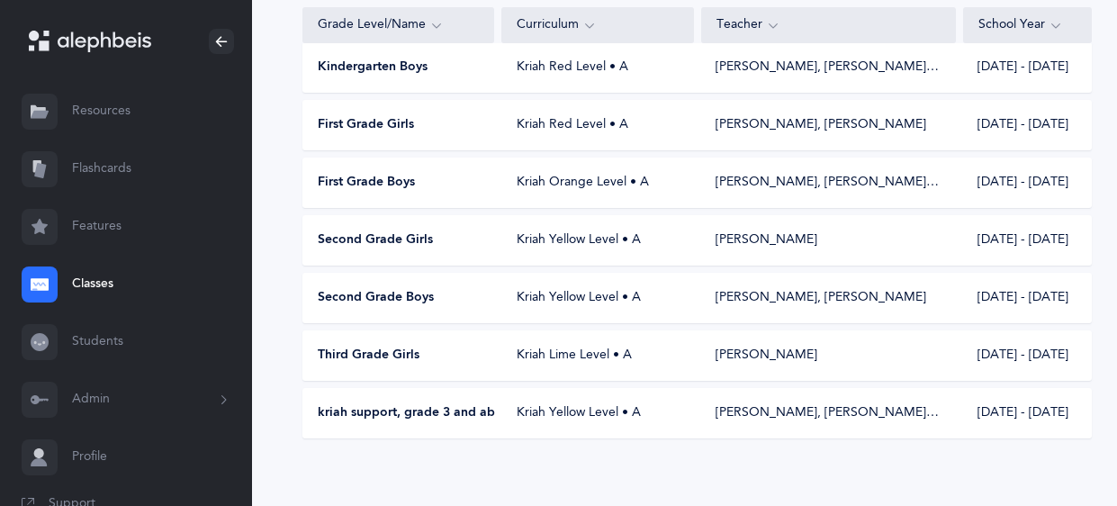
scroll to position [258, 0]
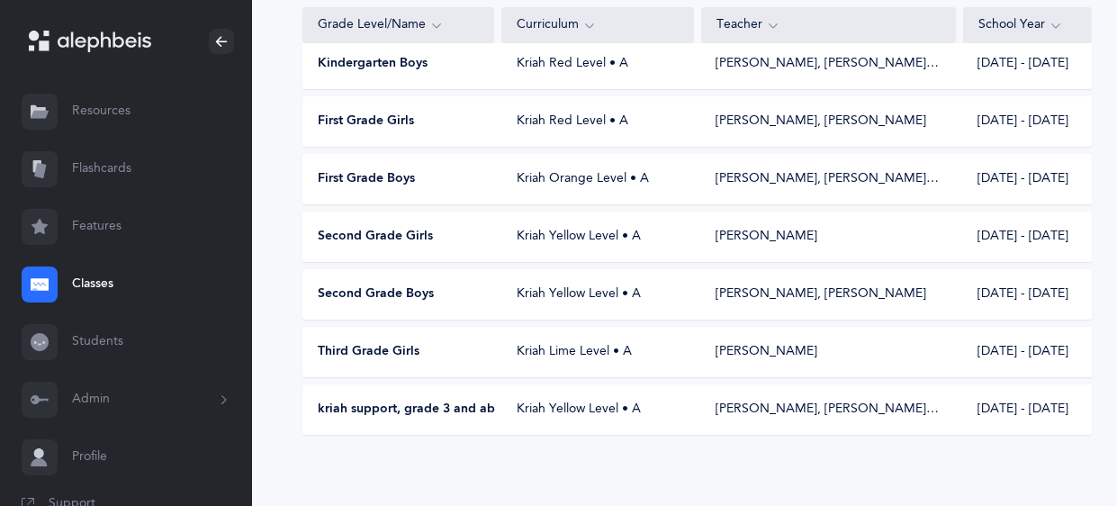
click at [551, 413] on div "Kriah Yellow Level • A" at bounding box center [598, 409] width 192 height 18
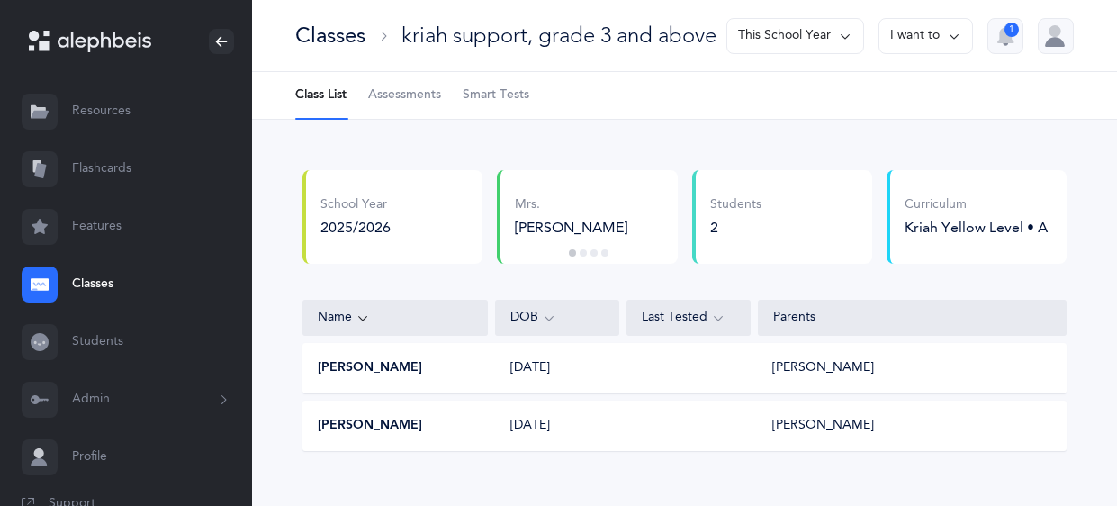
click at [936, 36] on button "I want to" at bounding box center [925, 36] width 94 height 36
click at [889, 96] on button "Edit class" at bounding box center [893, 92] width 129 height 32
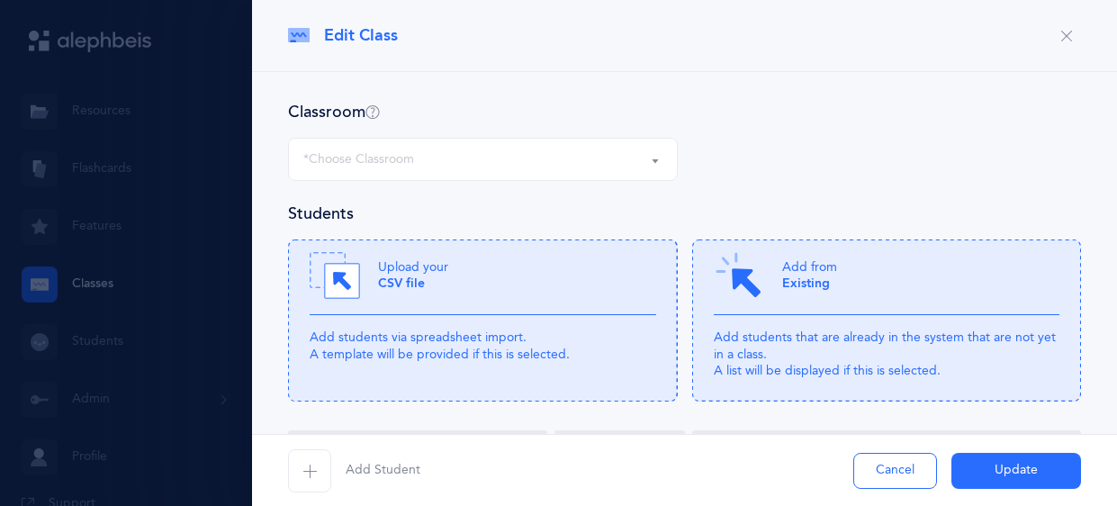
select select "1331"
click at [844, 335] on p "Add students that are already in the system that are not yet in a class. A list…" at bounding box center [887, 353] width 346 height 49
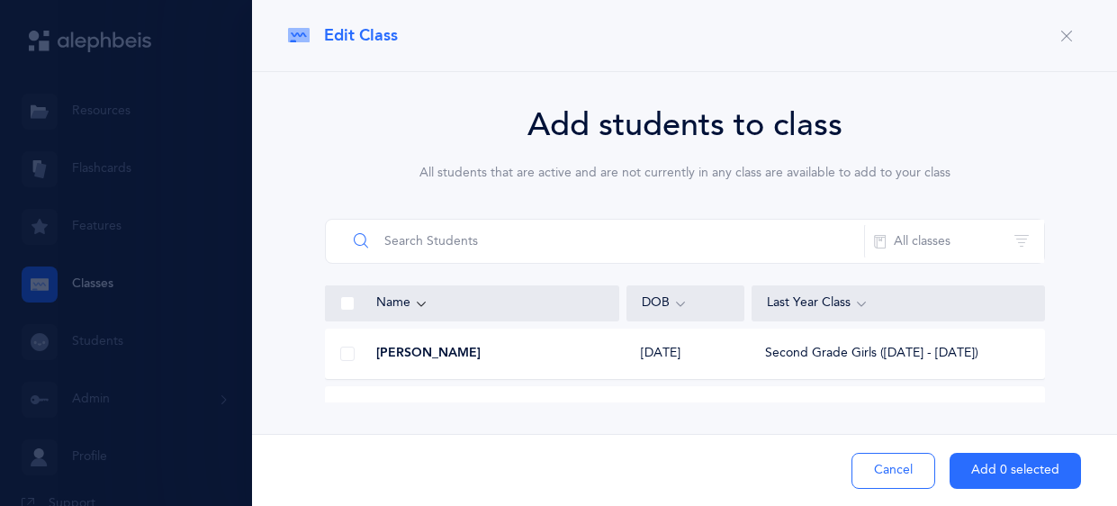
click at [656, 240] on input "text" at bounding box center [605, 241] width 518 height 43
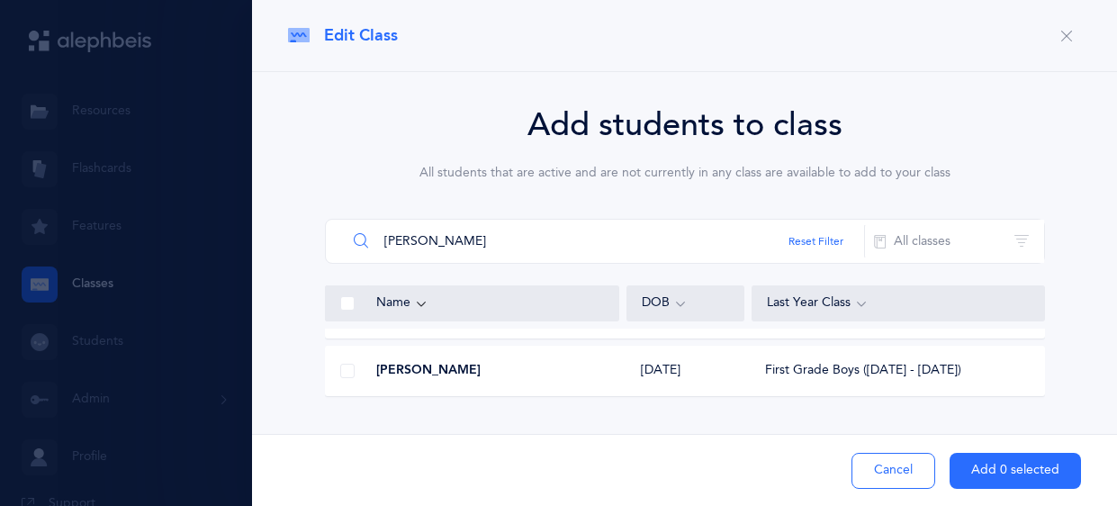
type input "[PERSON_NAME]"
click at [345, 367] on span at bounding box center [347, 371] width 14 height 14
click at [0, 0] on input "checkbox" at bounding box center [0, 0] width 0 height 0
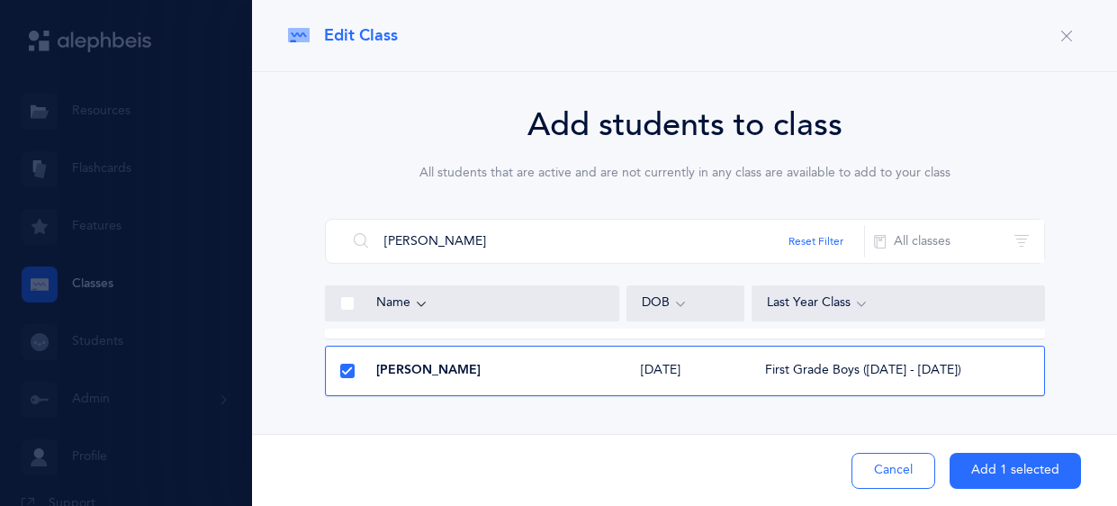
click at [1039, 471] on button "Add 1 selected" at bounding box center [1014, 471] width 131 height 36
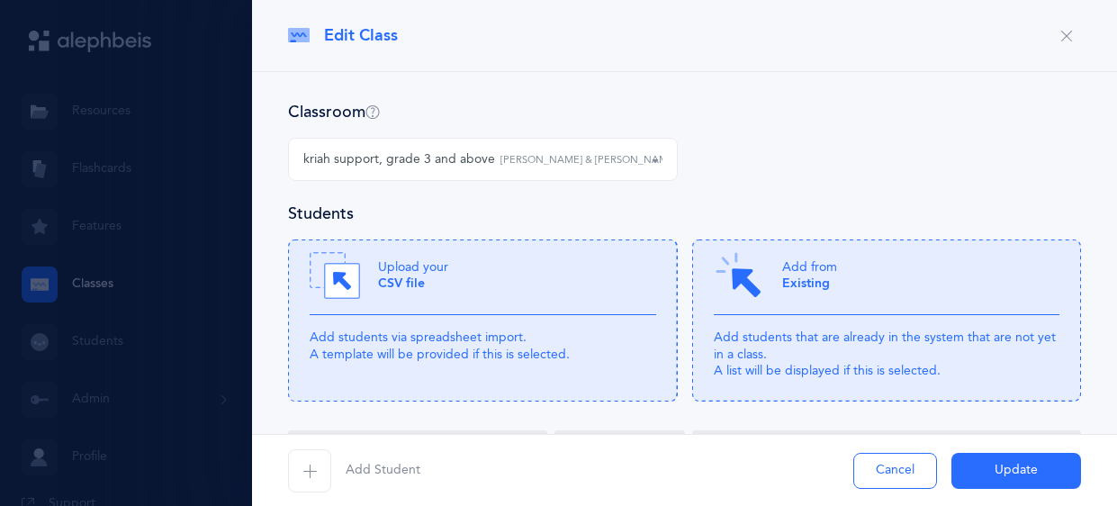
click at [1039, 471] on button "Update" at bounding box center [1016, 471] width 130 height 36
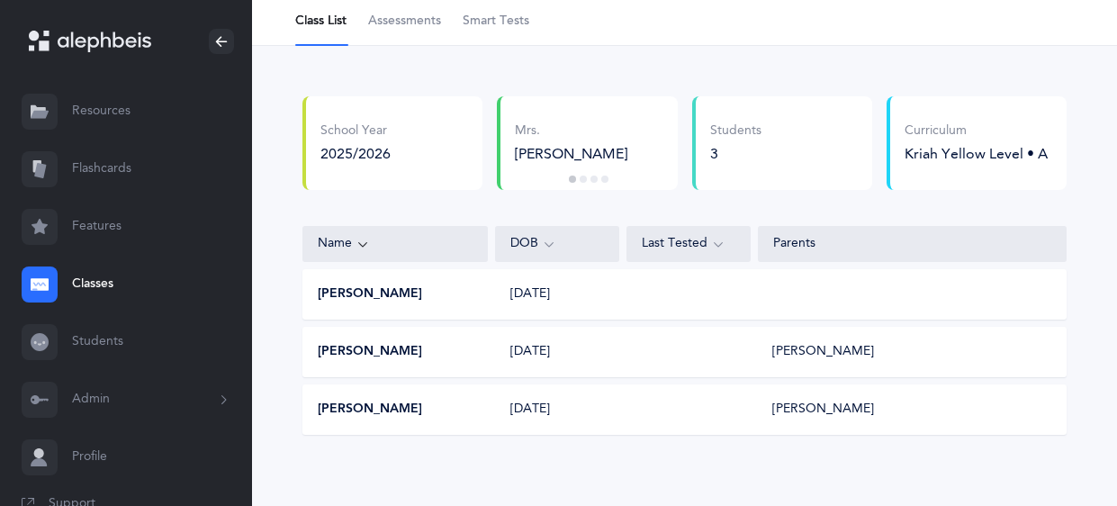
scroll to position [81, 0]
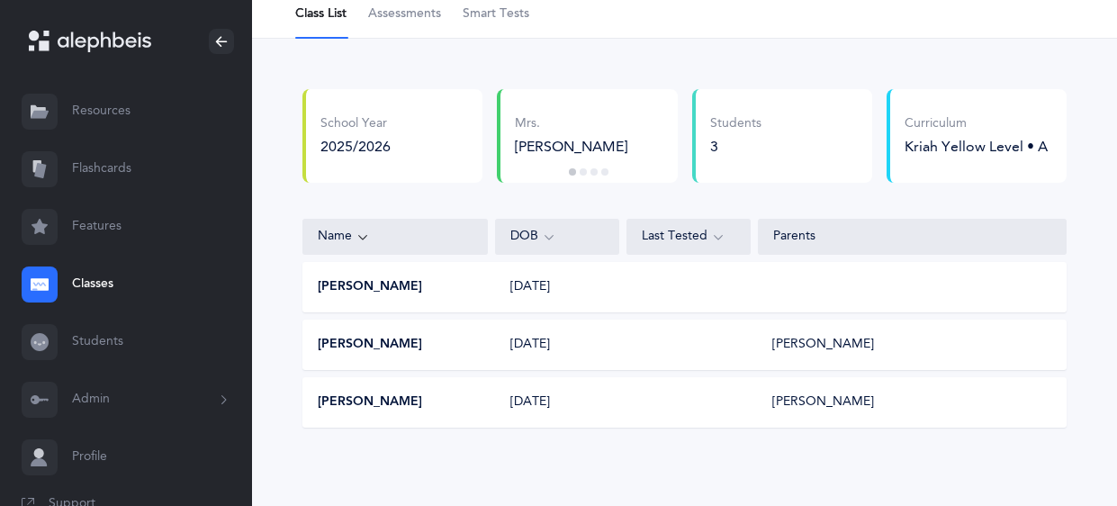
click at [388, 283] on button "[PERSON_NAME]" at bounding box center [370, 287] width 104 height 18
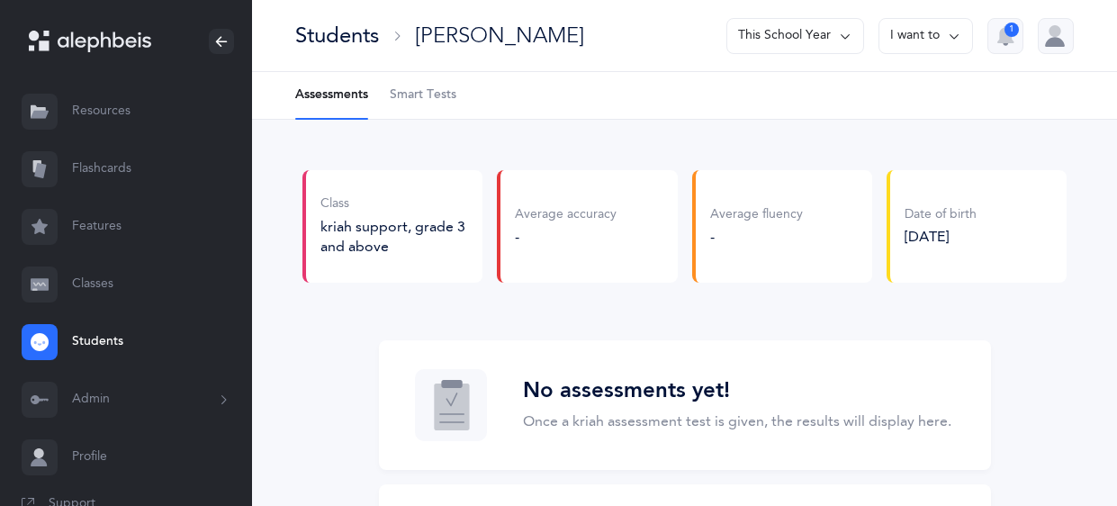
click at [944, 36] on button "I want to" at bounding box center [925, 36] width 94 height 36
click at [927, 85] on button "Edit student" at bounding box center [900, 92] width 114 height 32
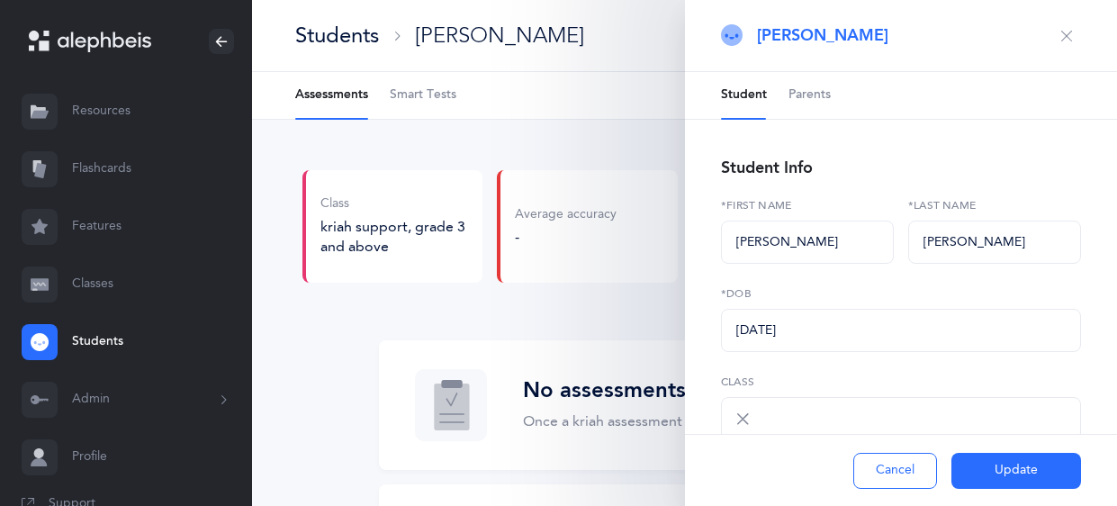
select select "1973"
click at [854, 103] on ul "Student Parents" at bounding box center [901, 96] width 432 height 48
click at [822, 92] on span "Parents" at bounding box center [809, 95] width 42 height 18
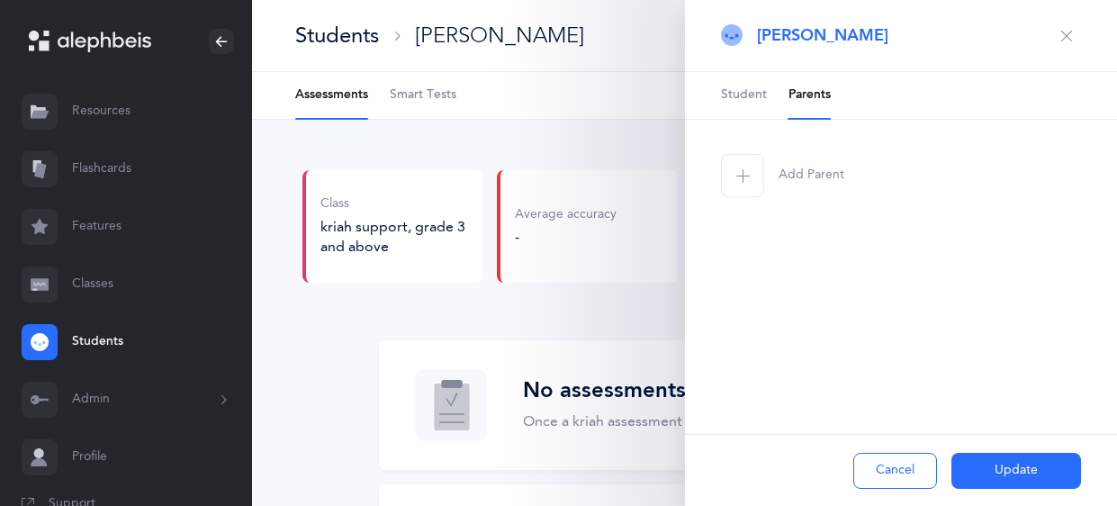
click at [749, 184] on span "button" at bounding box center [742, 175] width 43 height 43
select select
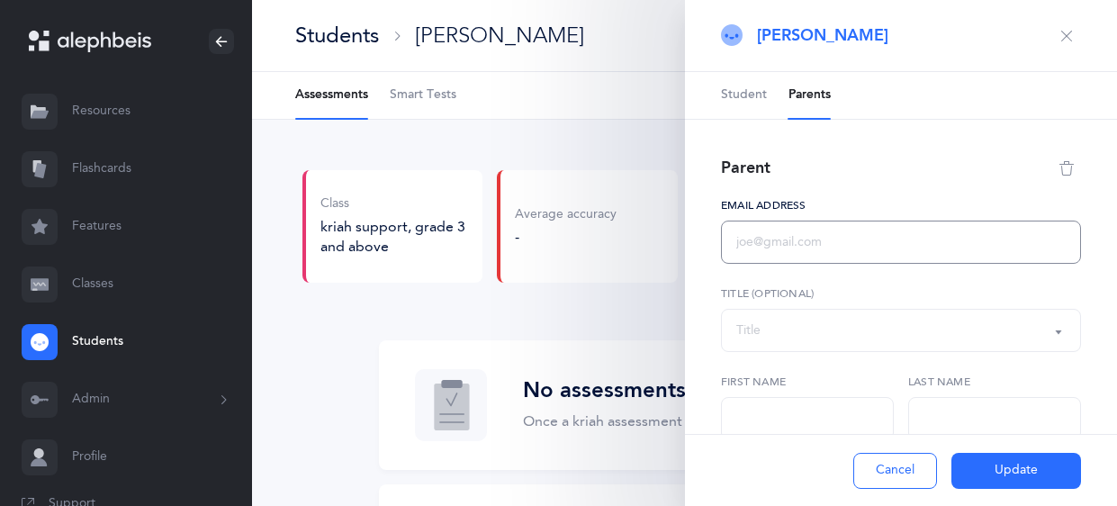
click at [819, 242] on input "text" at bounding box center [901, 241] width 360 height 43
type input "[EMAIL_ADDRESS][DOMAIN_NAME]"
click button at bounding box center [0, 0] width 0 height 0
type input "[PERSON_NAME]"
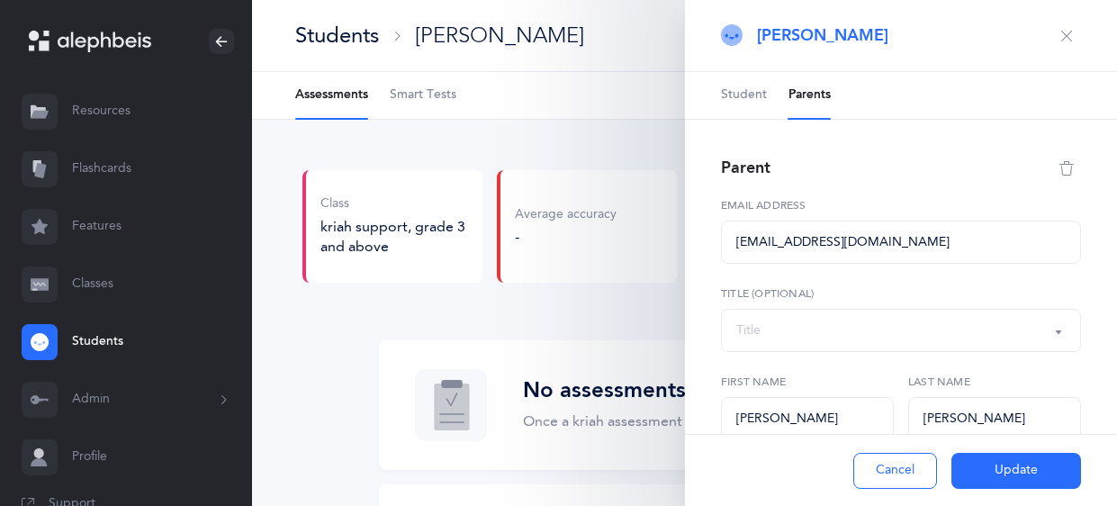
click at [1003, 462] on button "Update" at bounding box center [1016, 471] width 130 height 36
